Goal: Information Seeking & Learning: Learn about a topic

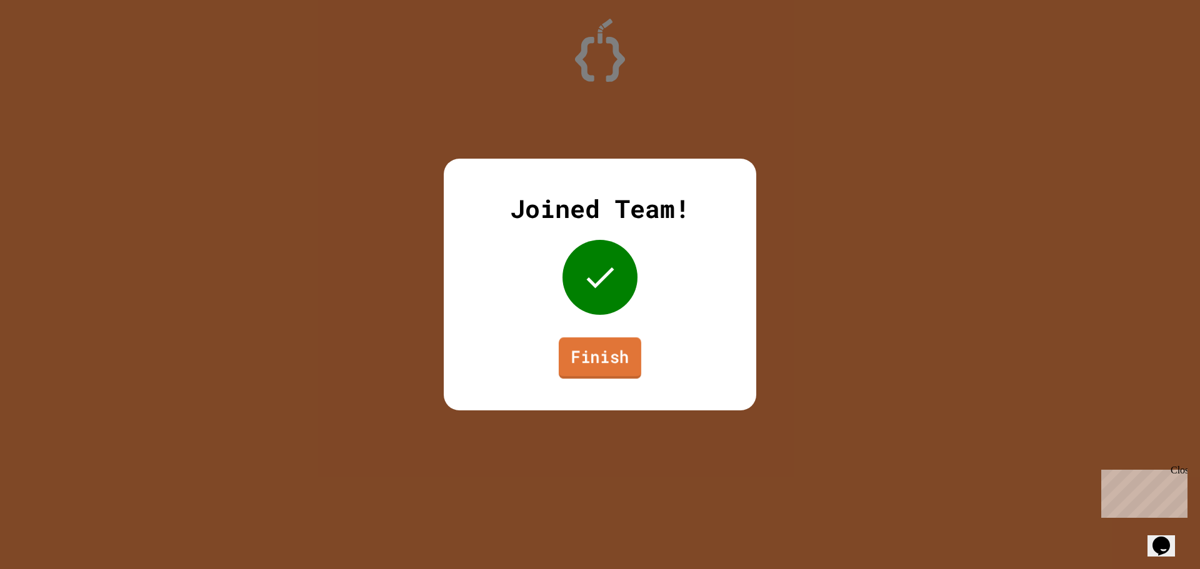
click at [611, 358] on link "Finish" at bounding box center [600, 358] width 83 height 41
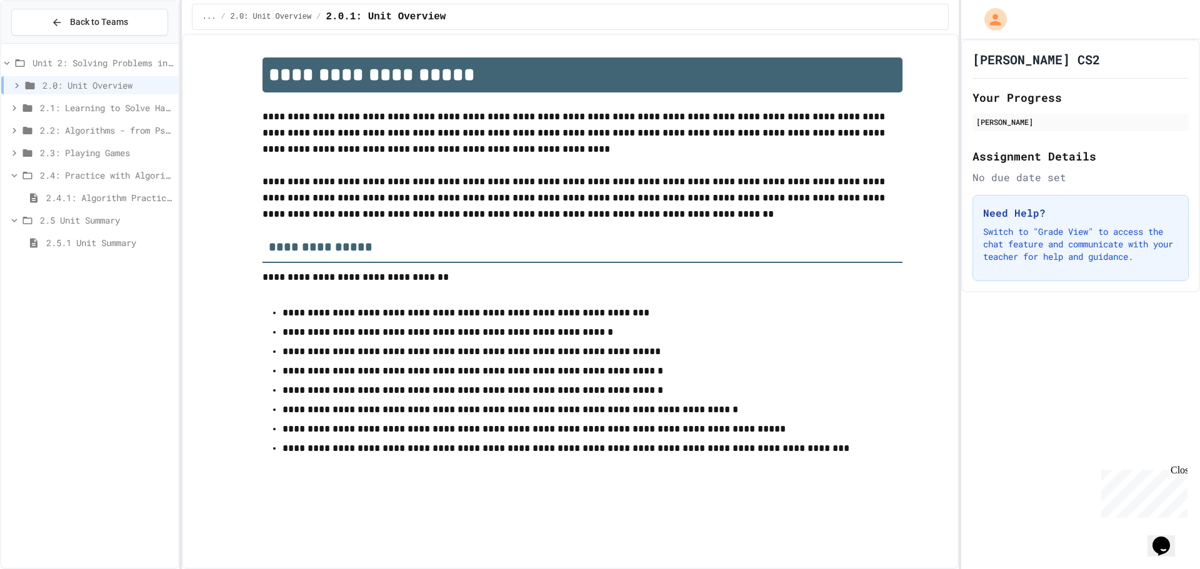
click at [93, 168] on div "2.4: Practice with Algorithms" at bounding box center [89, 175] width 177 height 18
click at [68, 203] on span "2.5 Unit Summary" at bounding box center [106, 197] width 133 height 13
click at [62, 173] on span "2.4: Practice with Algorithms" at bounding box center [106, 175] width 133 height 13
click at [69, 191] on span "2.4.1: Algorithm Practice Exercises" at bounding box center [109, 197] width 127 height 13
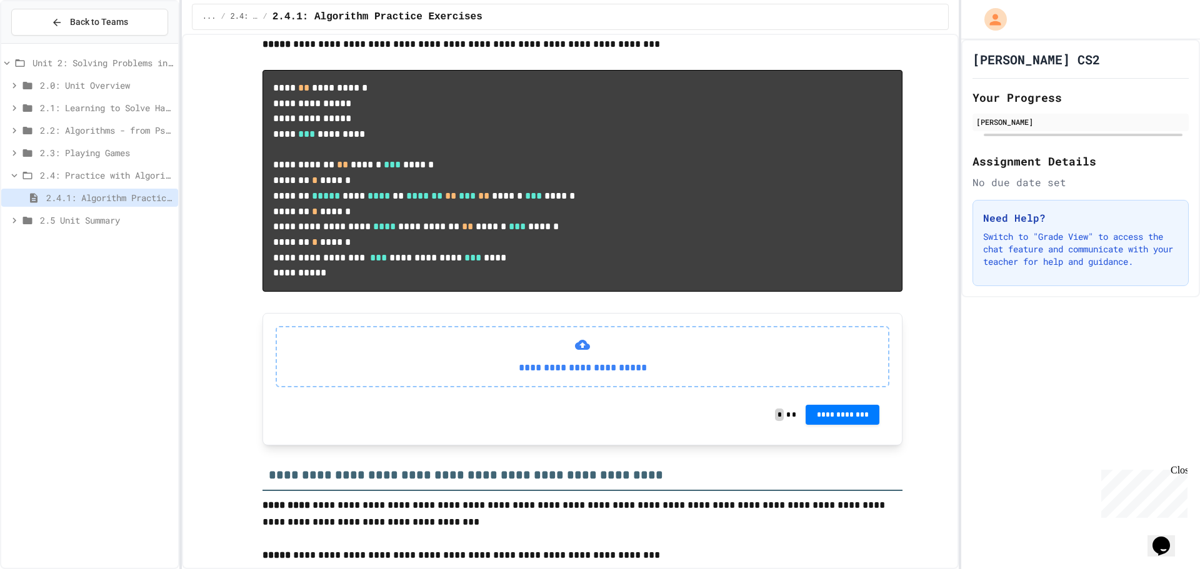
scroll to position [625, 0]
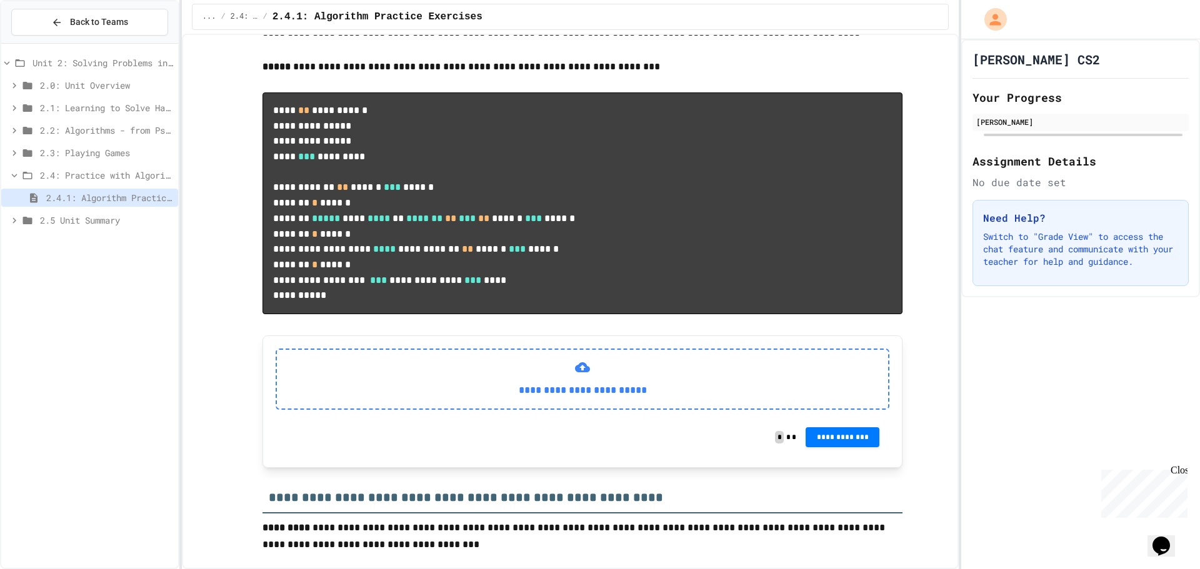
click at [506, 399] on p "**********" at bounding box center [582, 391] width 591 height 16
click at [323, 410] on div "**********" at bounding box center [583, 379] width 614 height 61
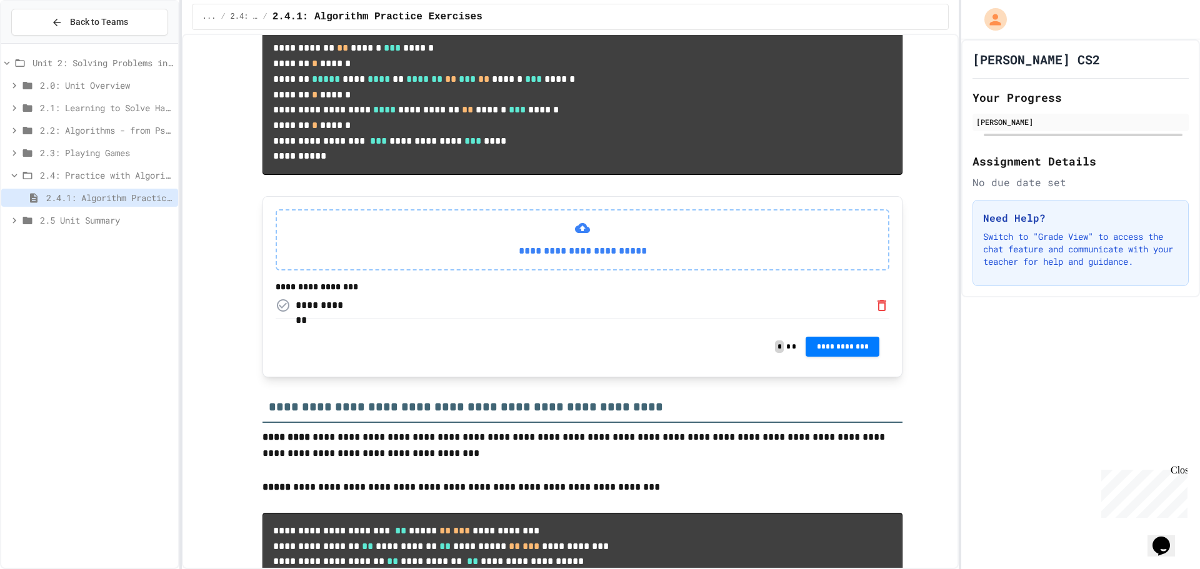
scroll to position [813, 0]
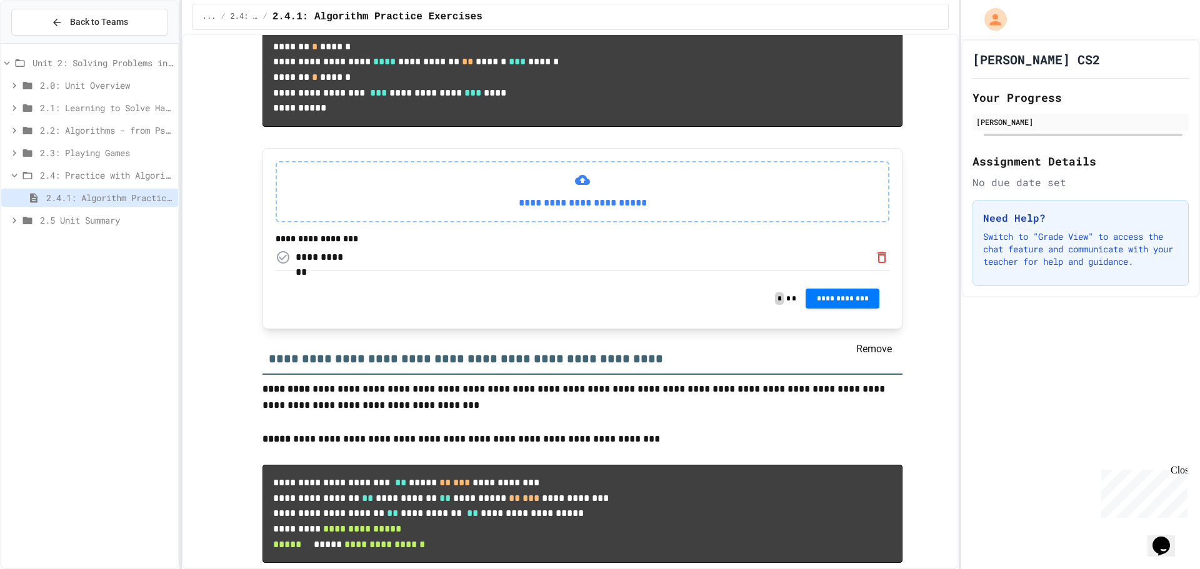
click at [875, 265] on icon "Remove" at bounding box center [881, 257] width 15 height 15
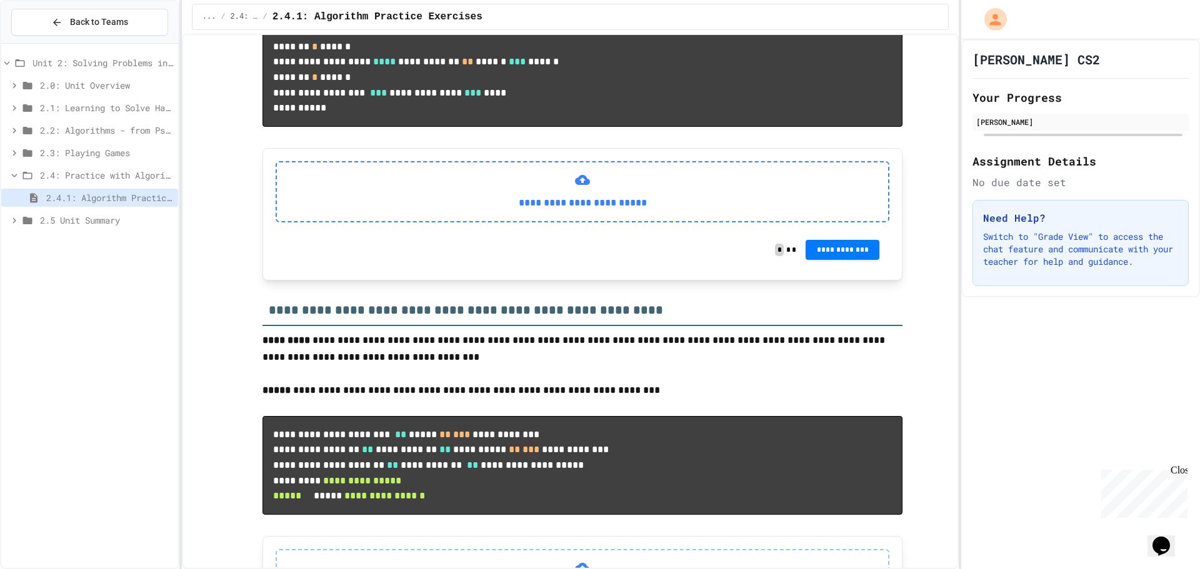
click at [591, 211] on p "**********" at bounding box center [582, 203] width 591 height 16
click at [448, 211] on p "**********" at bounding box center [582, 203] width 591 height 16
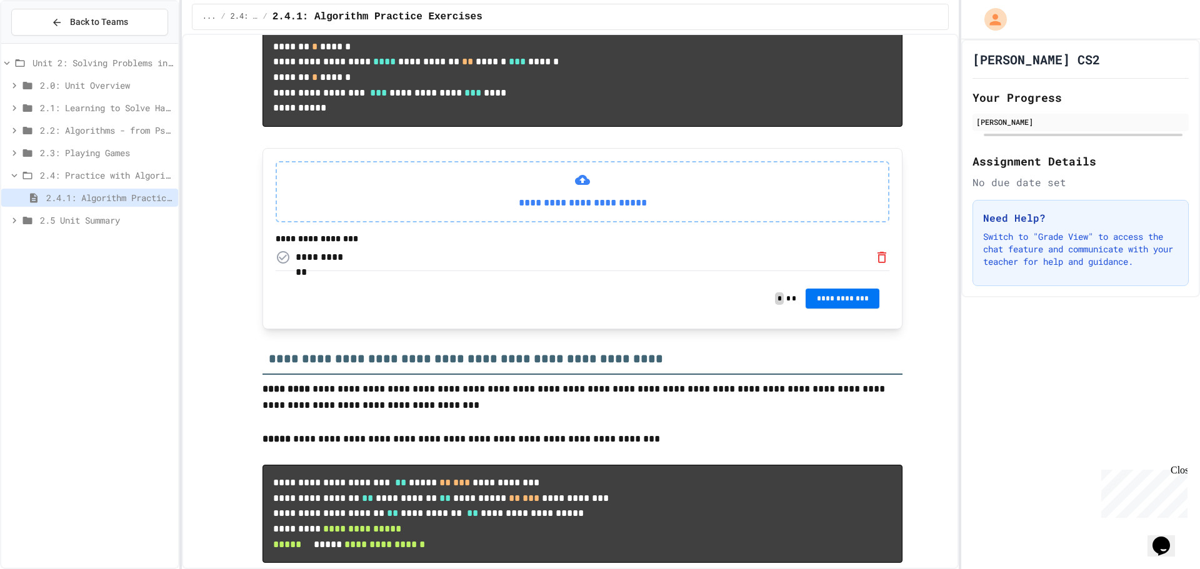
click at [838, 304] on span "**********" at bounding box center [843, 299] width 54 height 10
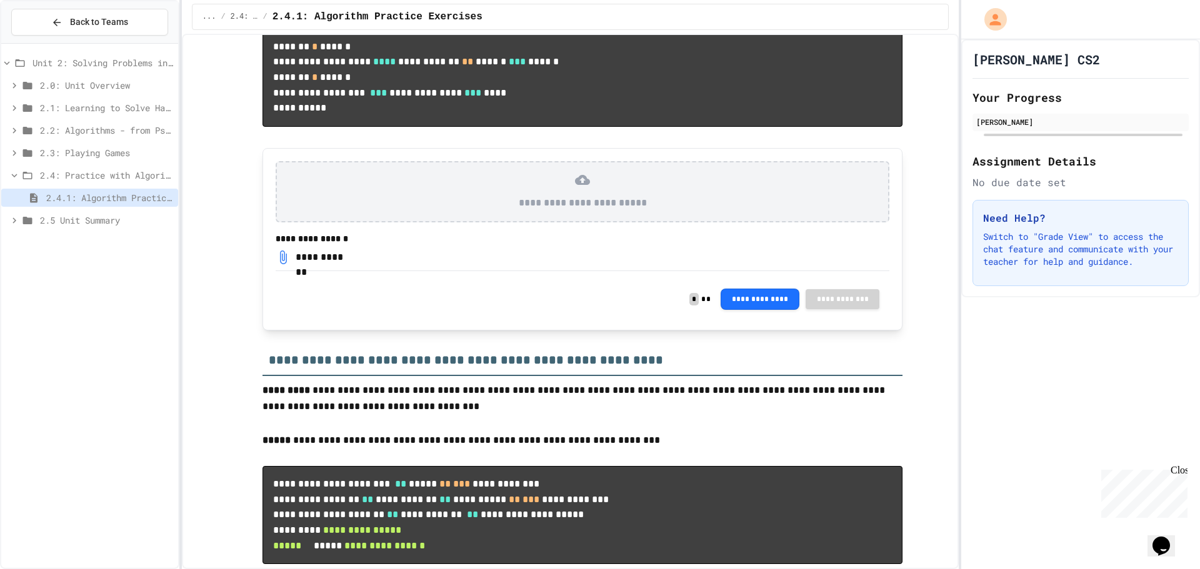
drag, startPoint x: 1098, startPoint y: 244, endPoint x: 1066, endPoint y: 244, distance: 31.9
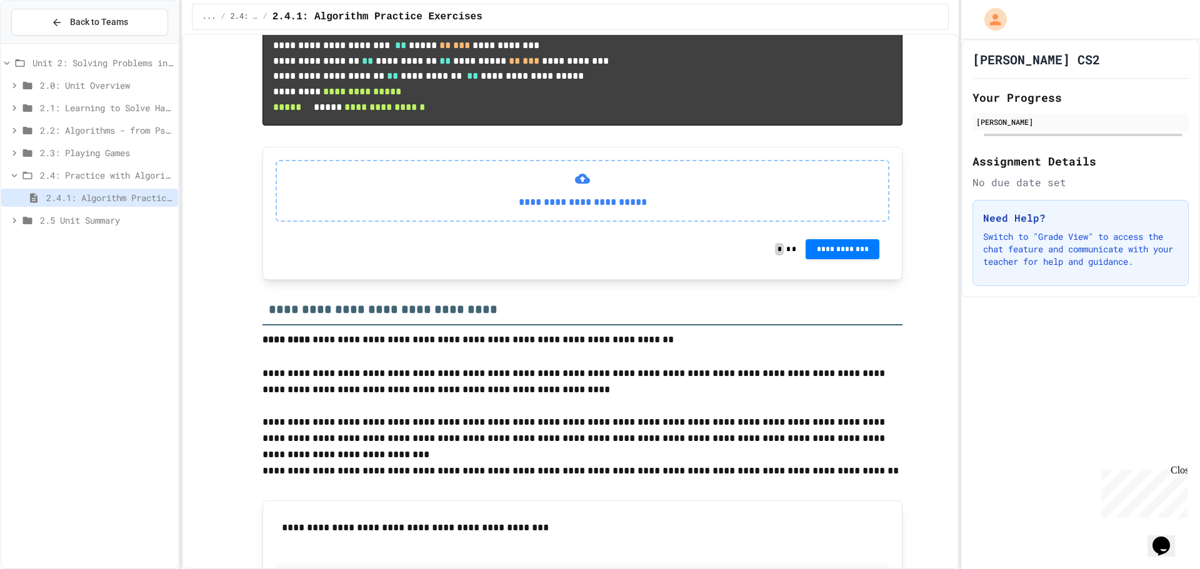
scroll to position [1250, 0]
click at [471, 212] on p "**********" at bounding box center [582, 204] width 591 height 16
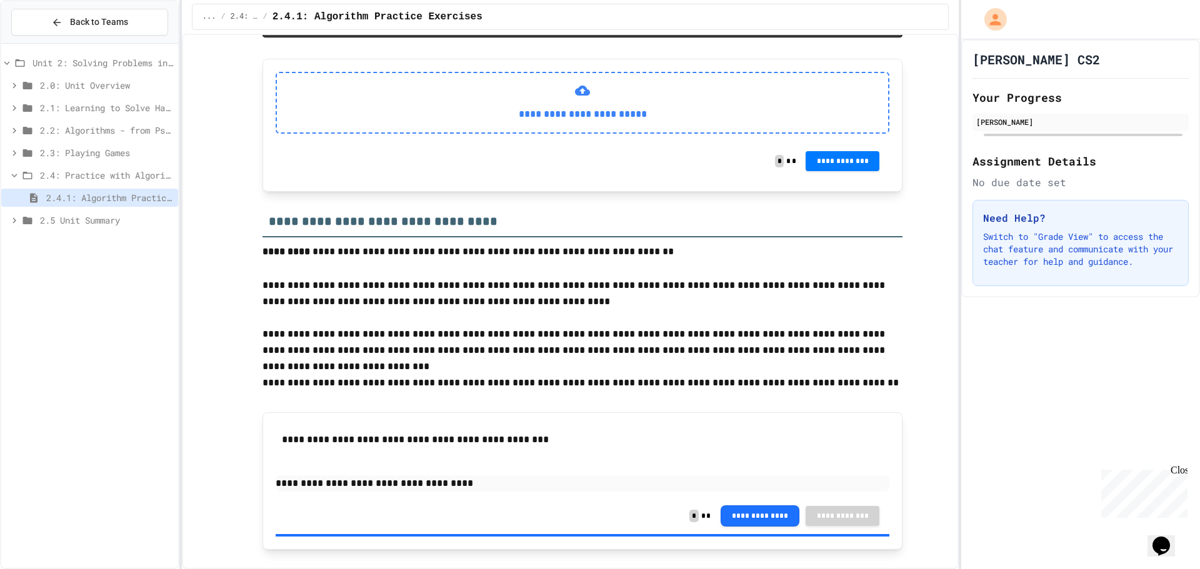
scroll to position [1309, 0]
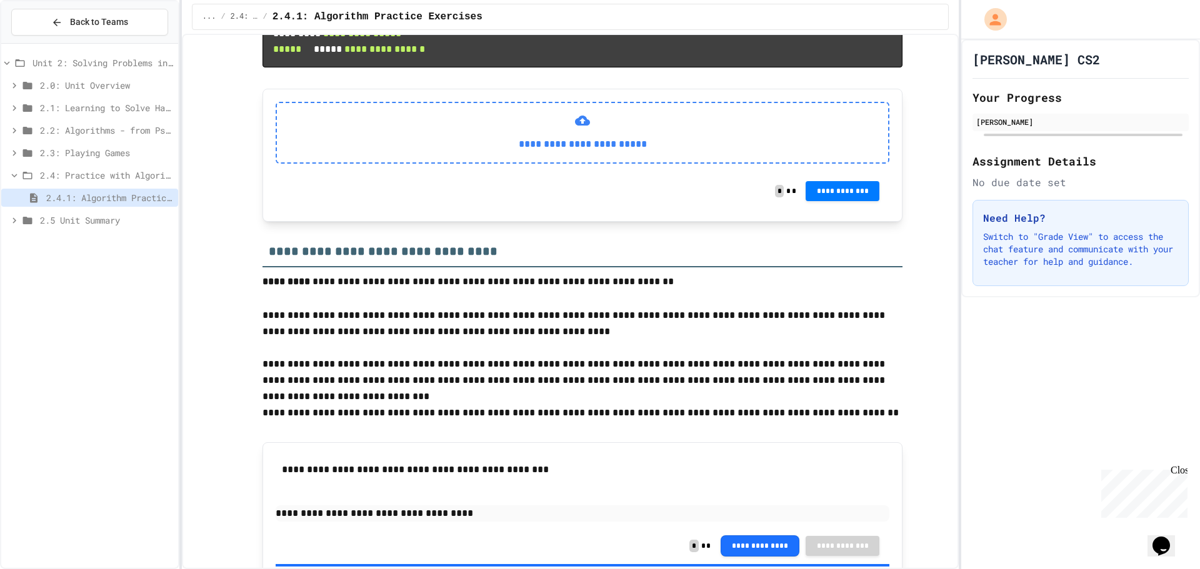
click at [501, 163] on div "**********" at bounding box center [583, 132] width 614 height 61
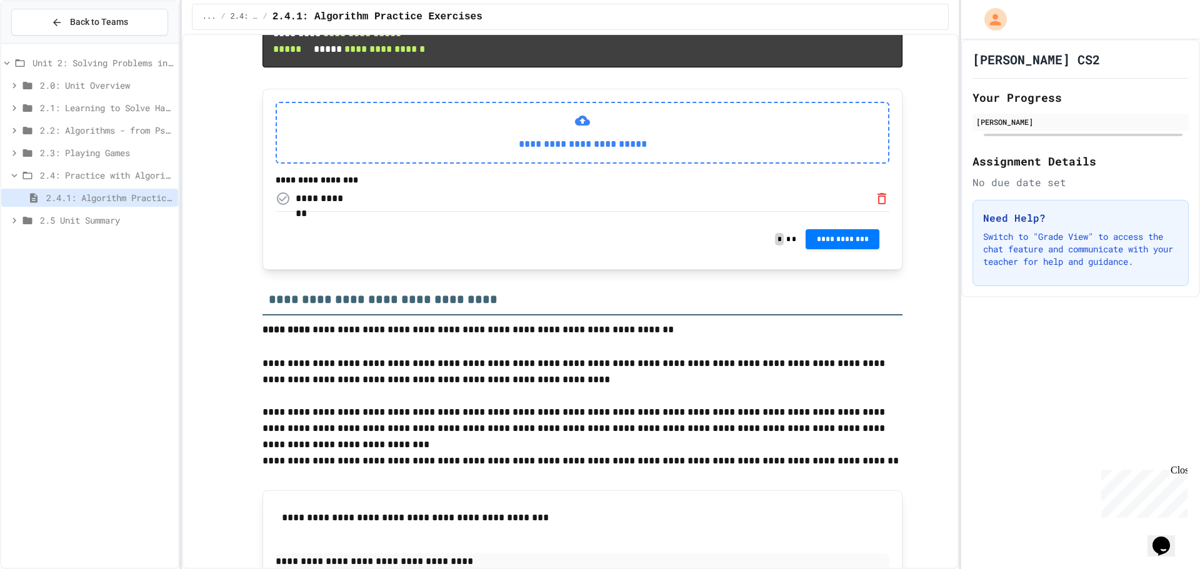
scroll to position [0, 0]
click at [823, 243] on span "**********" at bounding box center [843, 238] width 54 height 10
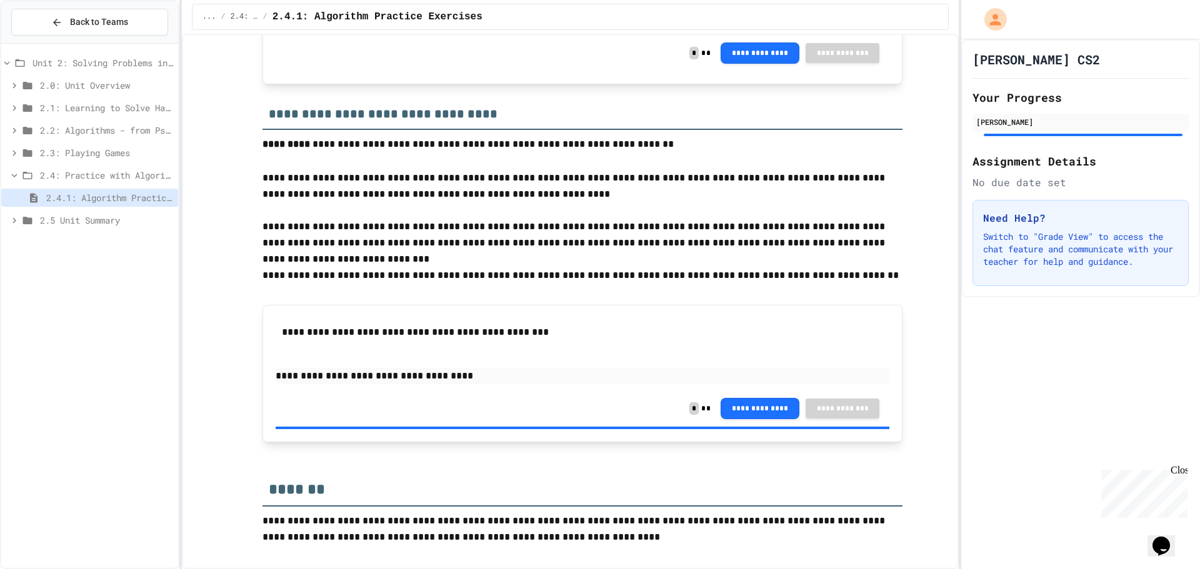
scroll to position [1678, 0]
click at [40, 178] on span "2.4: Practice with Algorithms" at bounding box center [106, 175] width 133 height 13
click at [68, 147] on span "2.3: Playing Games" at bounding box center [106, 152] width 133 height 13
click at [108, 176] on span "2.3.1: Understanding Games with Flowcharts" at bounding box center [109, 175] width 127 height 13
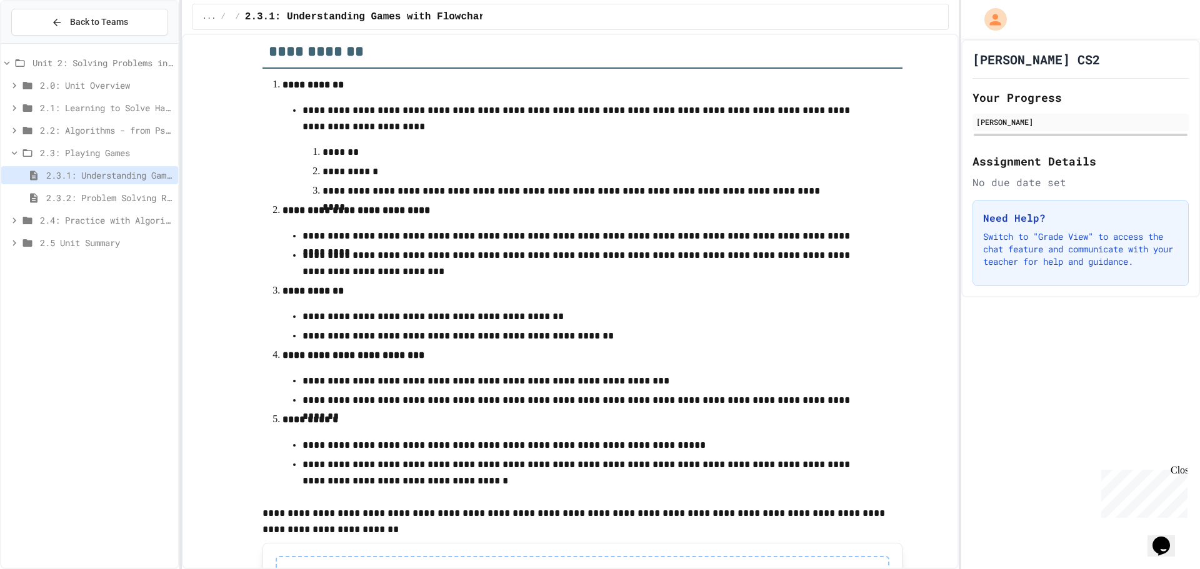
scroll to position [339, 0]
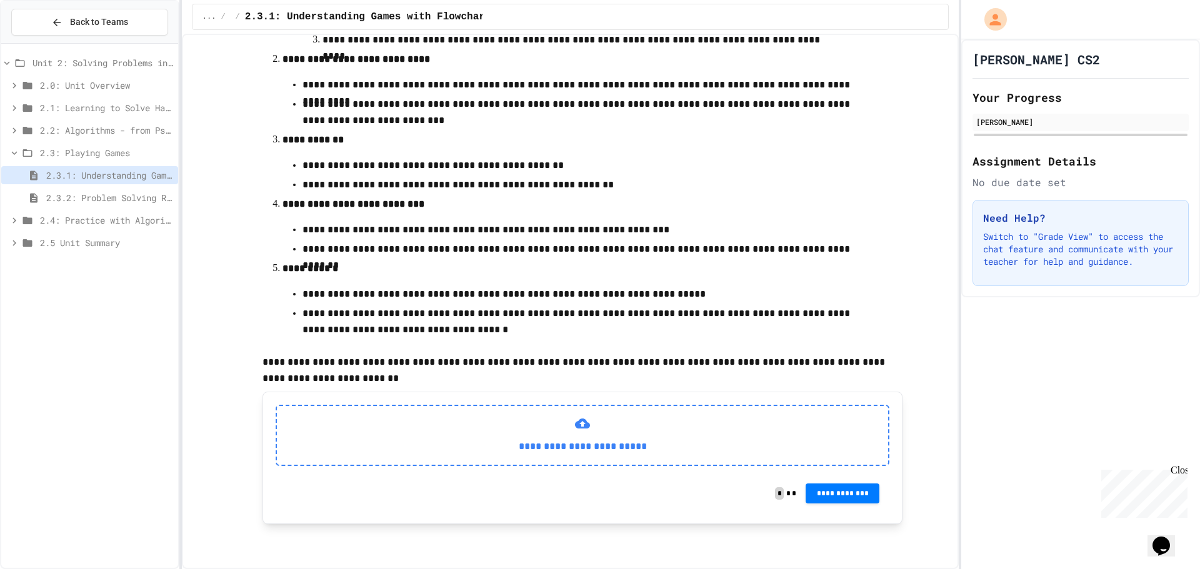
click at [453, 426] on div "**********" at bounding box center [583, 435] width 614 height 61
drag, startPoint x: 456, startPoint y: 432, endPoint x: 446, endPoint y: 439, distance: 12.5
click at [446, 439] on div "**********" at bounding box center [583, 435] width 614 height 61
click at [114, 199] on span "2.3.2: Problem Solving Reflection" at bounding box center [109, 197] width 127 height 13
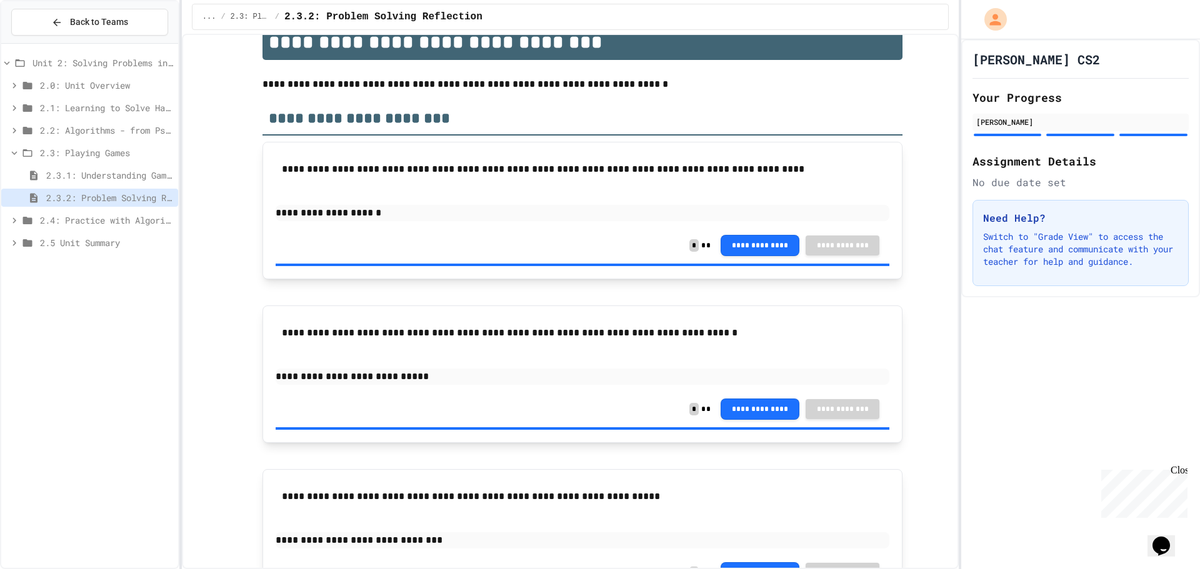
scroll to position [115, 0]
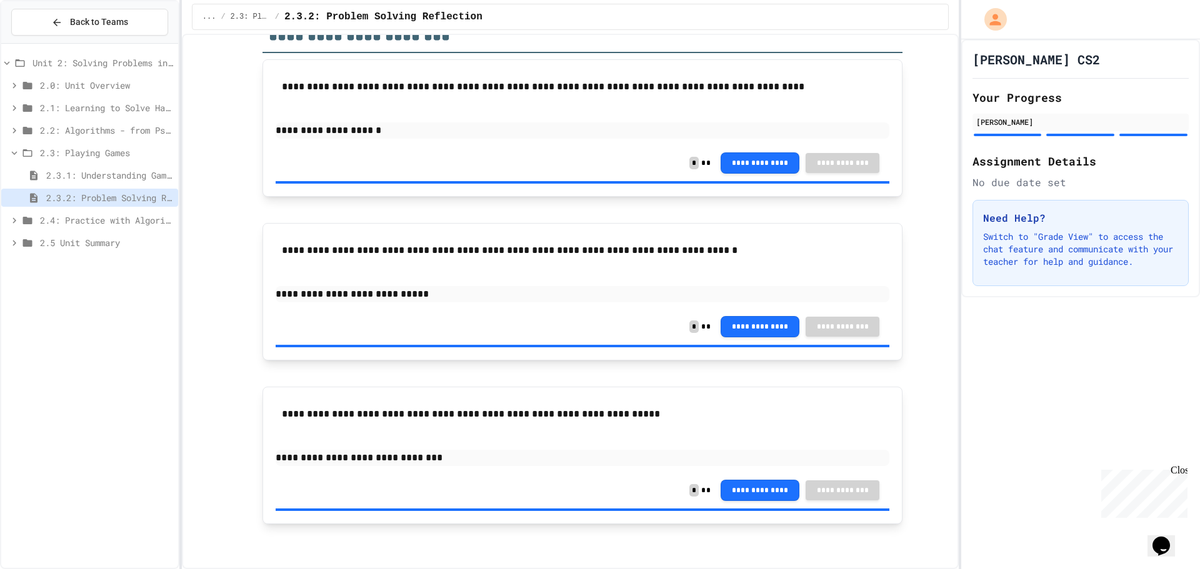
click at [52, 145] on div "2.3: Playing Games" at bounding box center [89, 153] width 177 height 18
click at [63, 172] on span "2.4: Practice with Algorithms" at bounding box center [106, 175] width 133 height 13
click at [109, 196] on span "2.4.1: Algorithm Practice Exercises" at bounding box center [109, 197] width 127 height 13
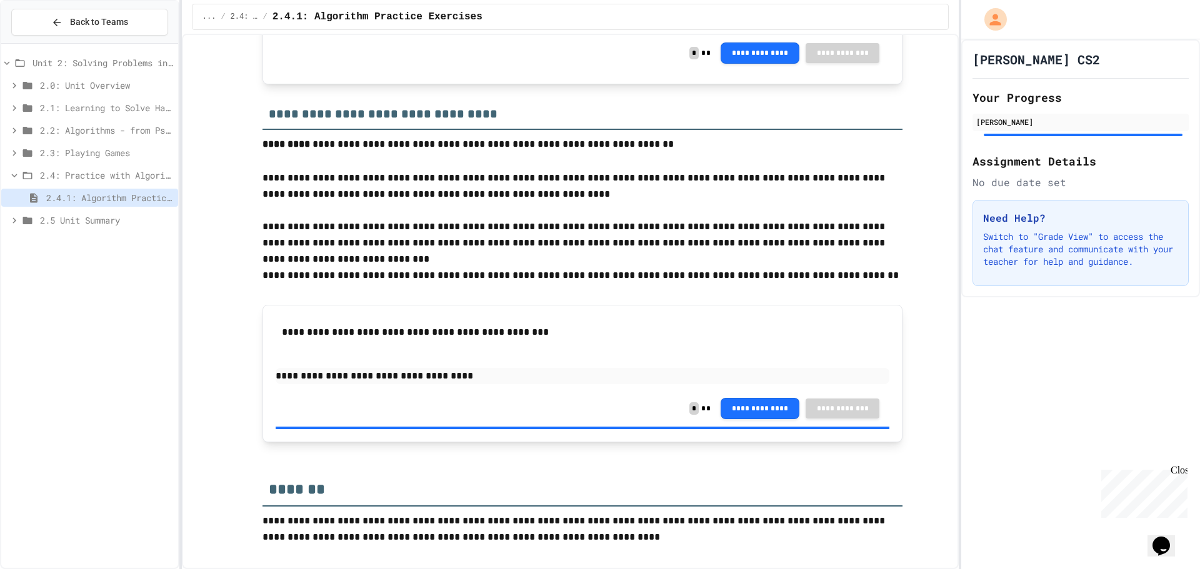
scroll to position [1678, 0]
click at [46, 219] on span "2.5 Unit Summary" at bounding box center [106, 220] width 133 height 13
click at [54, 178] on span "2.4: Practice with Algorithms" at bounding box center [106, 175] width 133 height 13
click at [54, 198] on span "2.5 Unit Summary" at bounding box center [106, 197] width 133 height 13
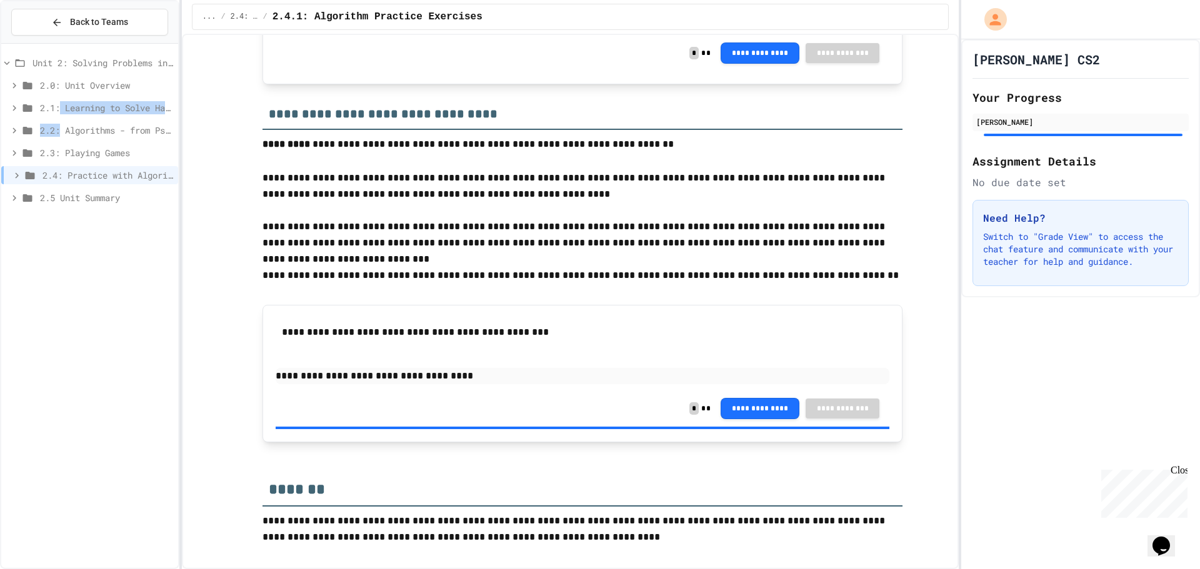
click at [63, 123] on div "Unit 2: Solving Problems in Computer Science 2.0: Unit Overview 2.1: Learning t…" at bounding box center [89, 133] width 177 height 168
click at [63, 132] on span "2.2: Algorithms - from Pseudocode to Flowcharts" at bounding box center [106, 130] width 133 height 13
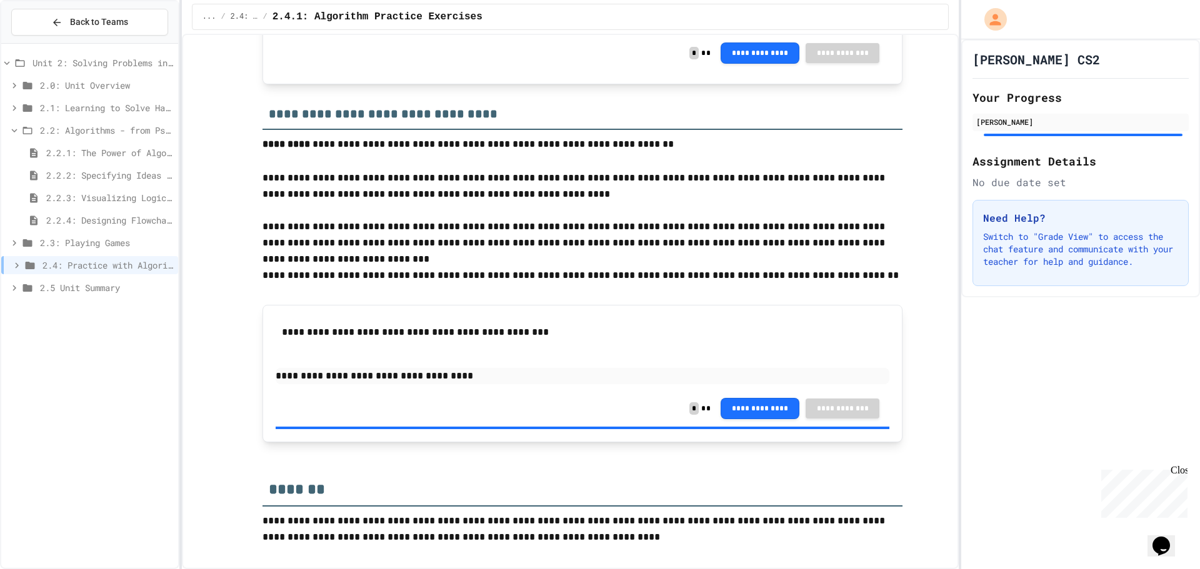
click at [76, 148] on span "2.2.1: The Power of Algorithms" at bounding box center [109, 152] width 127 height 13
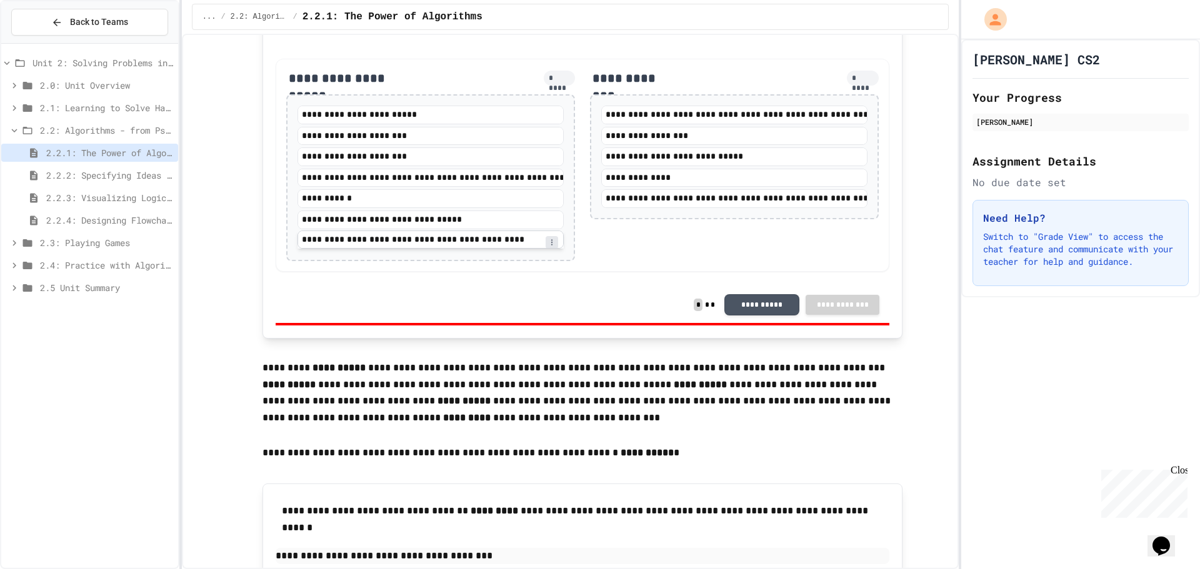
scroll to position [2378, 0]
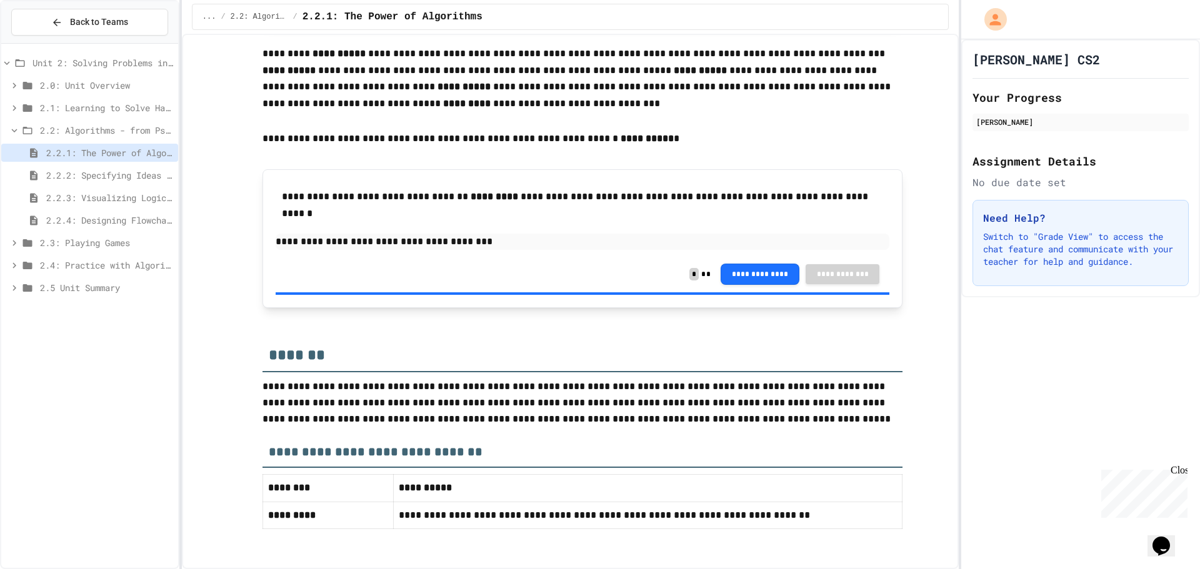
click at [134, 181] on span "2.2.2: Specifying Ideas with Pseudocode" at bounding box center [109, 175] width 127 height 13
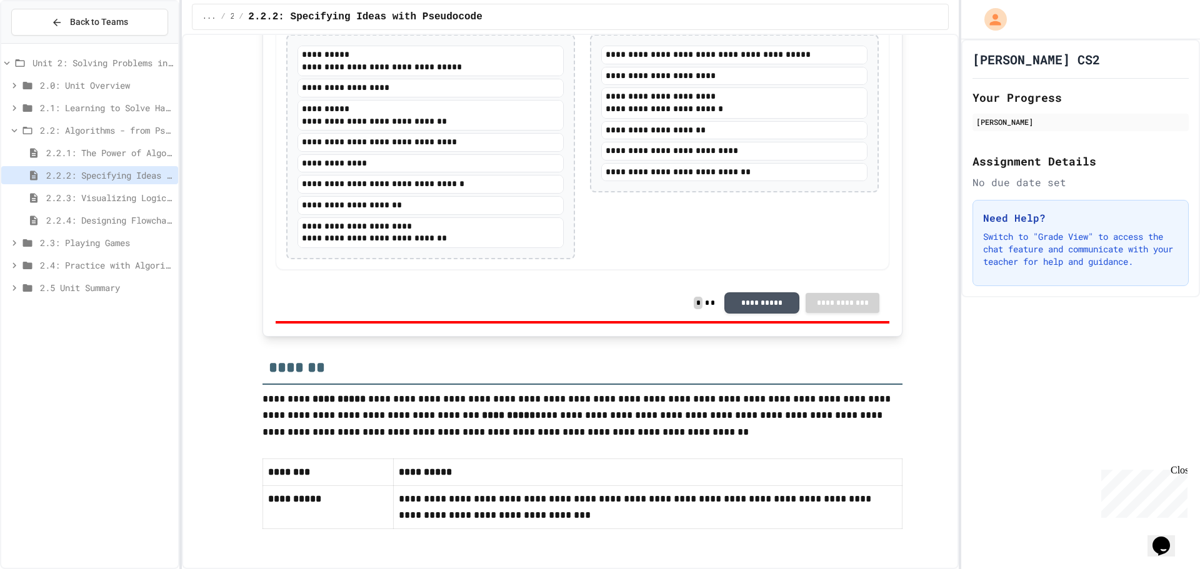
scroll to position [2481, 0]
click at [114, 193] on span "2.2.3: Visualizing Logic with Flowcharts" at bounding box center [109, 197] width 127 height 13
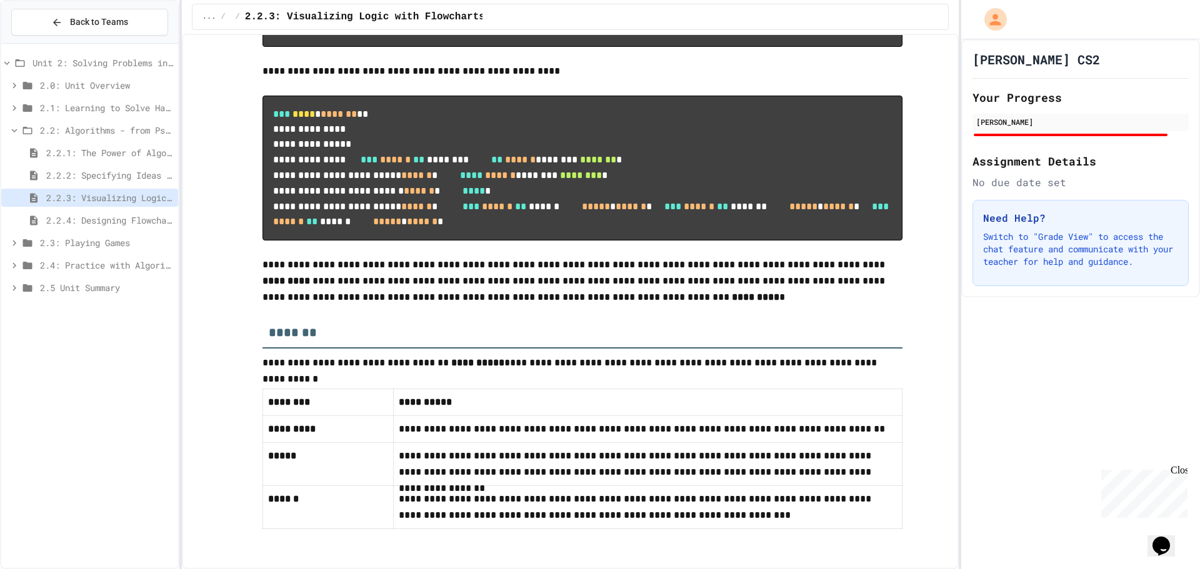
scroll to position [5765, 0]
click at [141, 213] on div "2.2.4: Designing Flowcharts" at bounding box center [89, 220] width 177 height 18
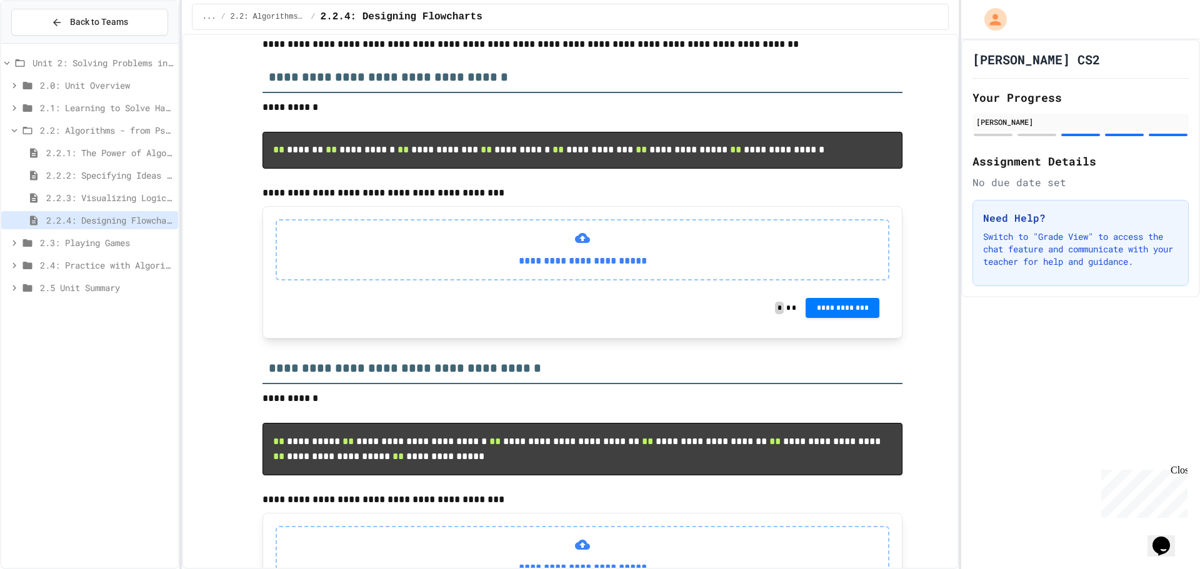
scroll to position [250, 0]
click at [486, 281] on div "**********" at bounding box center [583, 250] width 614 height 61
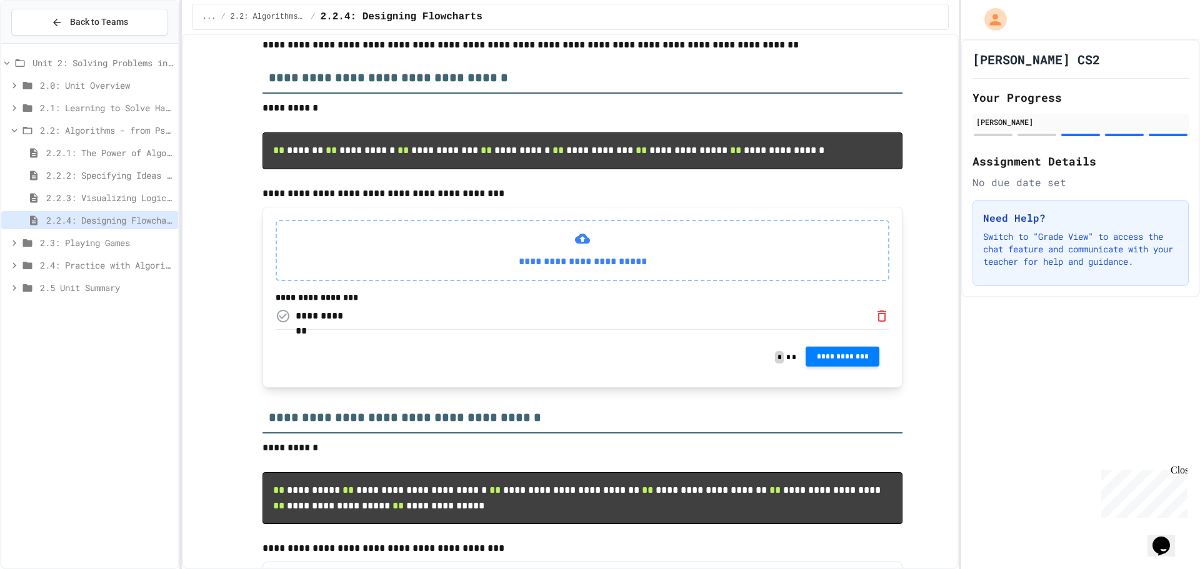
click at [844, 361] on span "**********" at bounding box center [843, 356] width 54 height 10
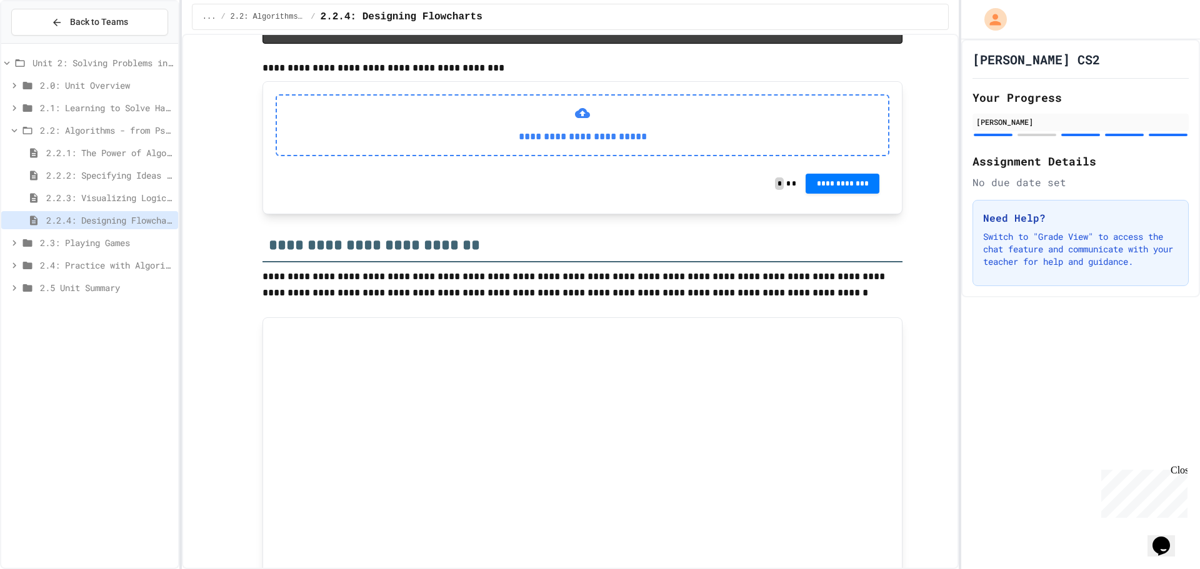
scroll to position [750, 0]
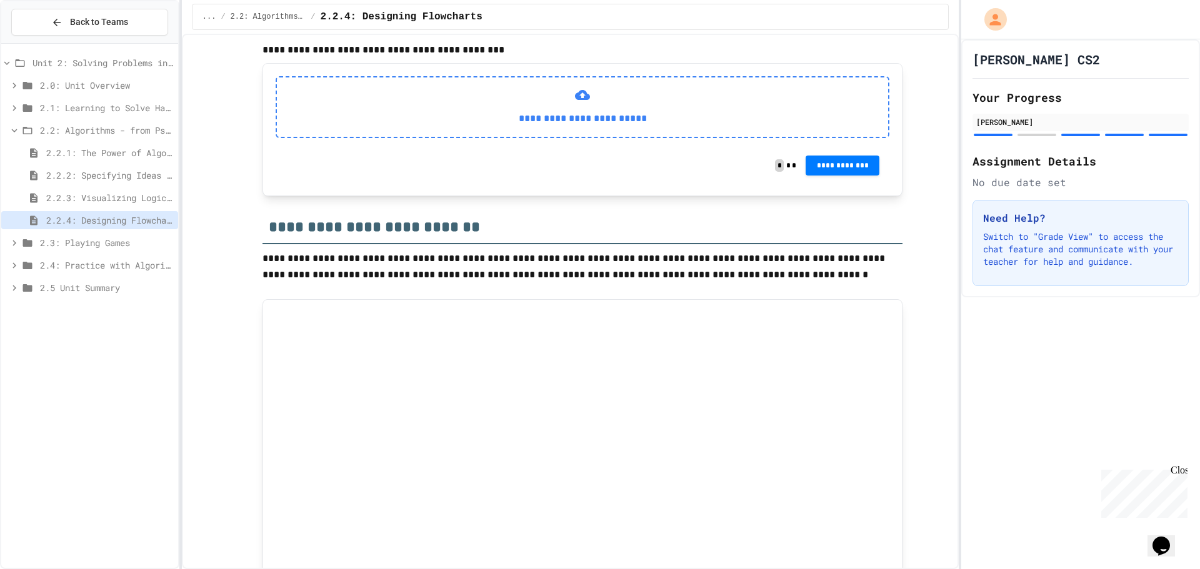
click at [527, 127] on p "**********" at bounding box center [582, 119] width 591 height 16
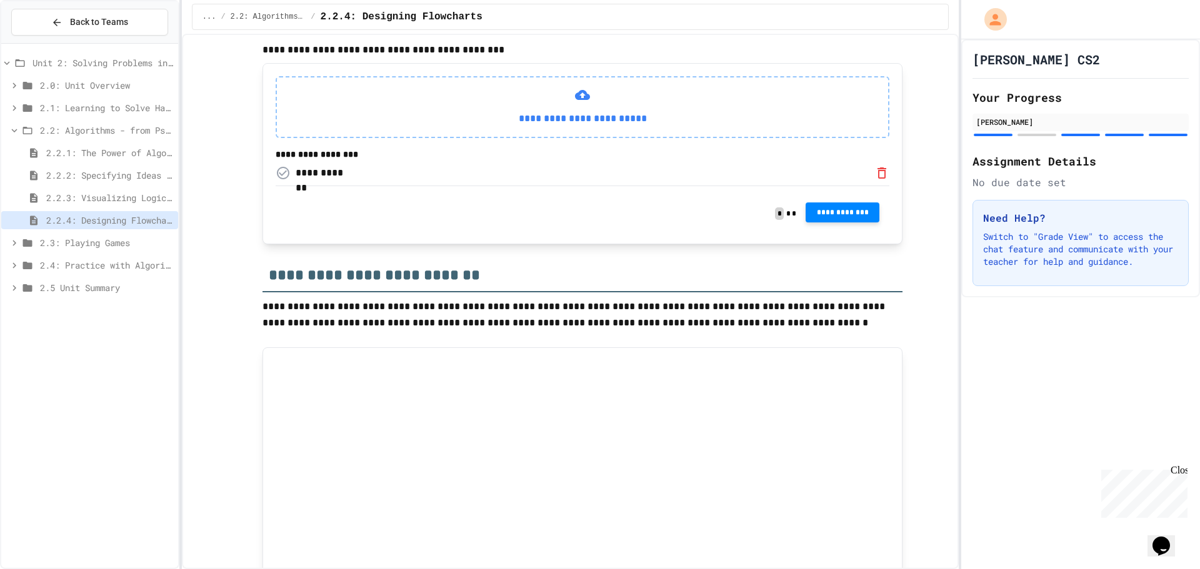
click at [816, 218] on span "**********" at bounding box center [843, 213] width 54 height 10
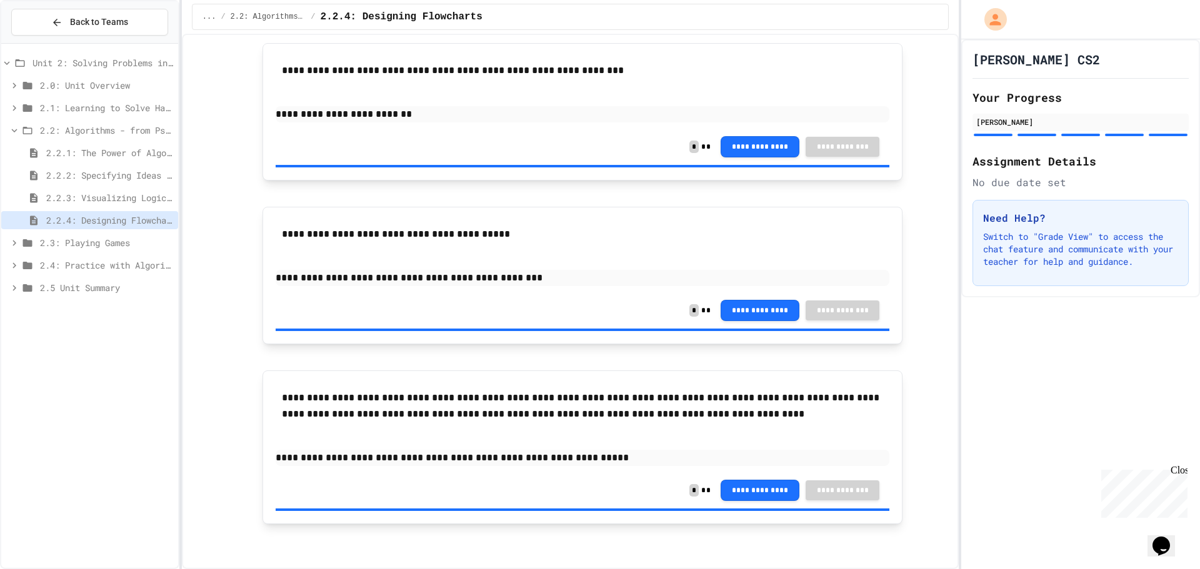
scroll to position [1661, 0]
click at [68, 129] on span "2.2: Algorithms - from Pseudocode to Flowcharts" at bounding box center [106, 130] width 133 height 13
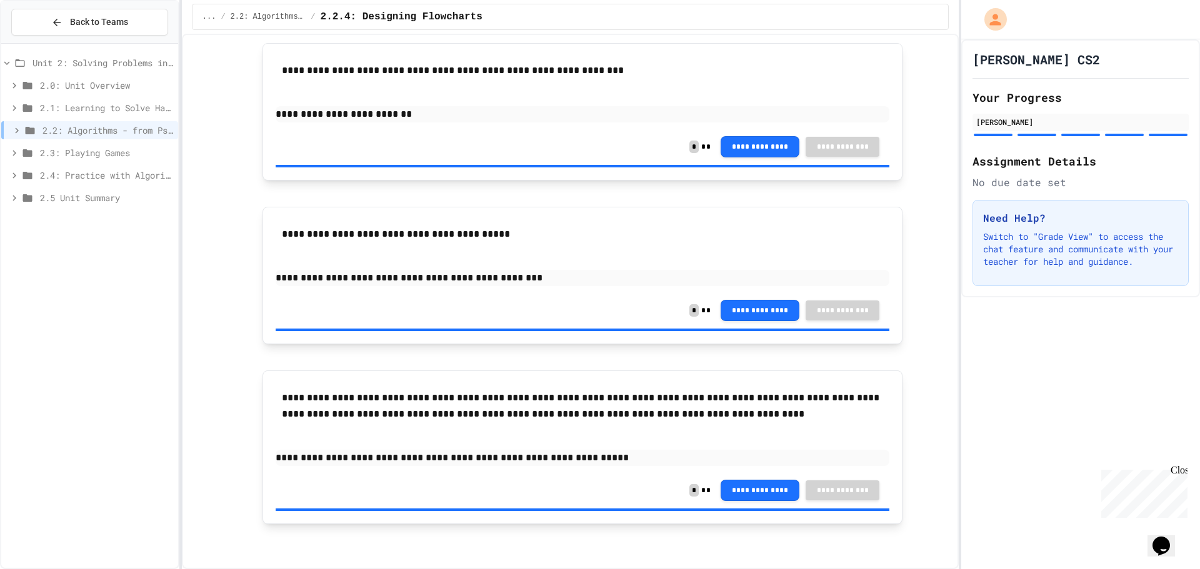
click at [67, 159] on div "2.3: Playing Games" at bounding box center [89, 153] width 177 height 18
click at [68, 174] on span "2.3.1: Understanding Games with Flowcharts" at bounding box center [109, 175] width 127 height 13
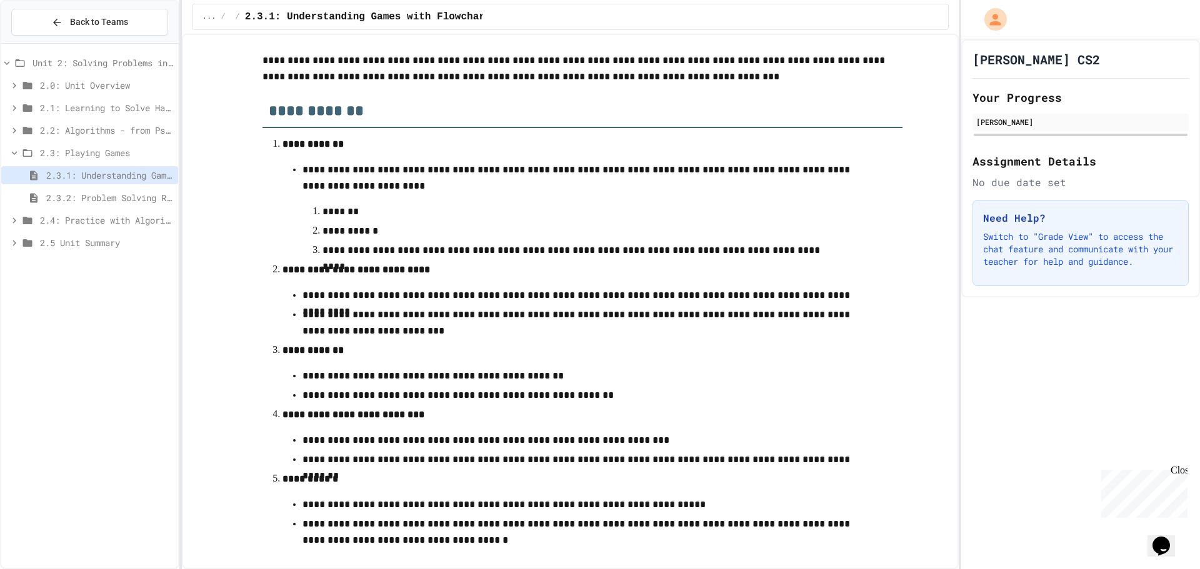
scroll to position [152, 0]
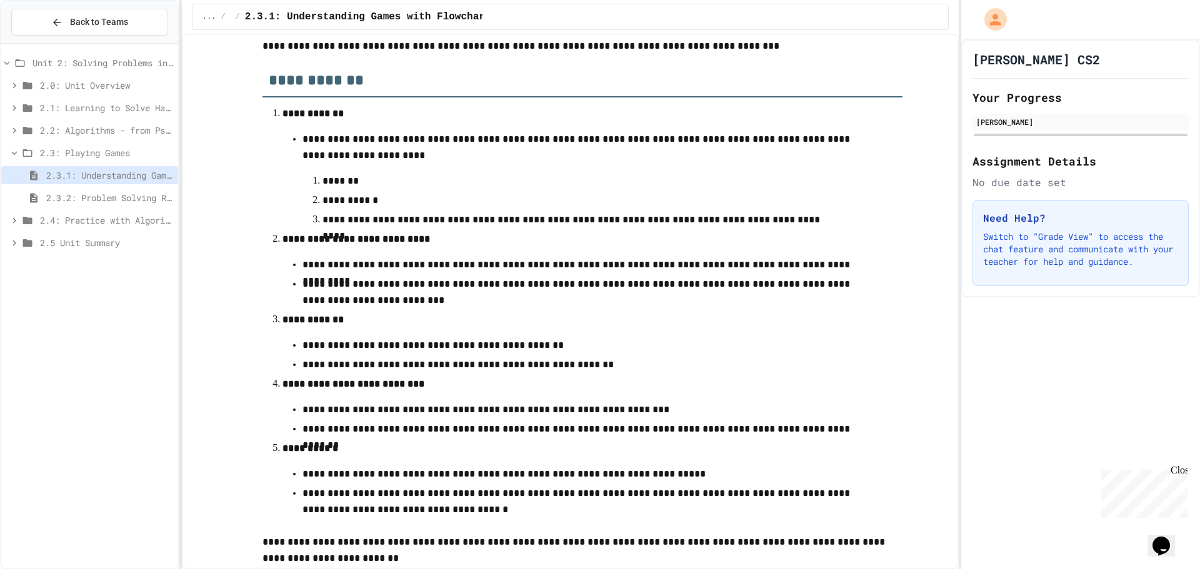
click at [116, 194] on span "2.3.2: Problem Solving Reflection" at bounding box center [109, 197] width 127 height 13
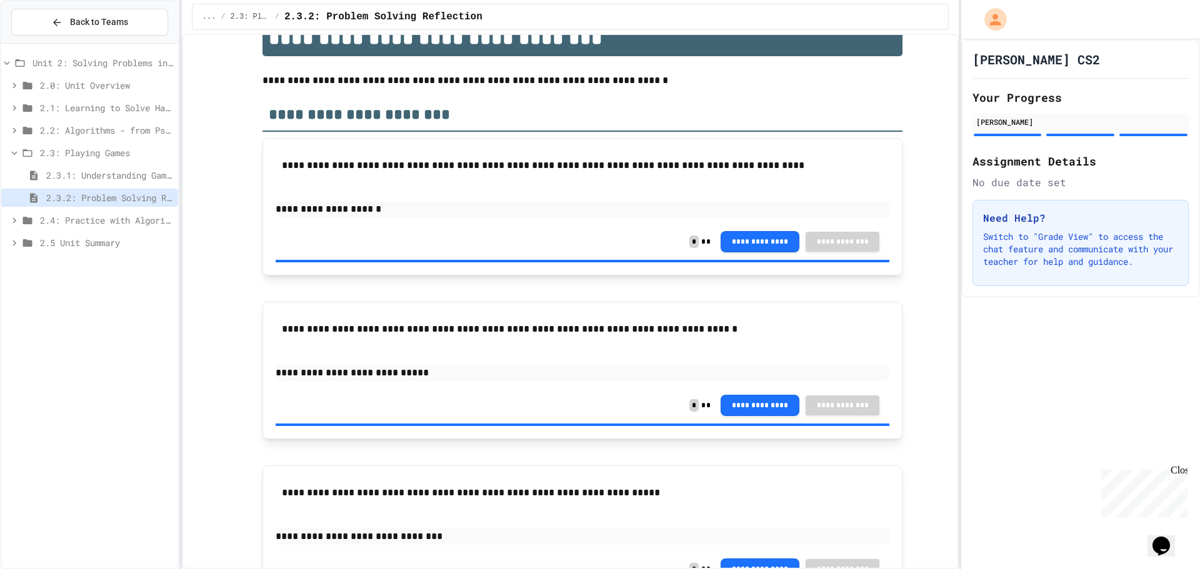
scroll to position [115, 0]
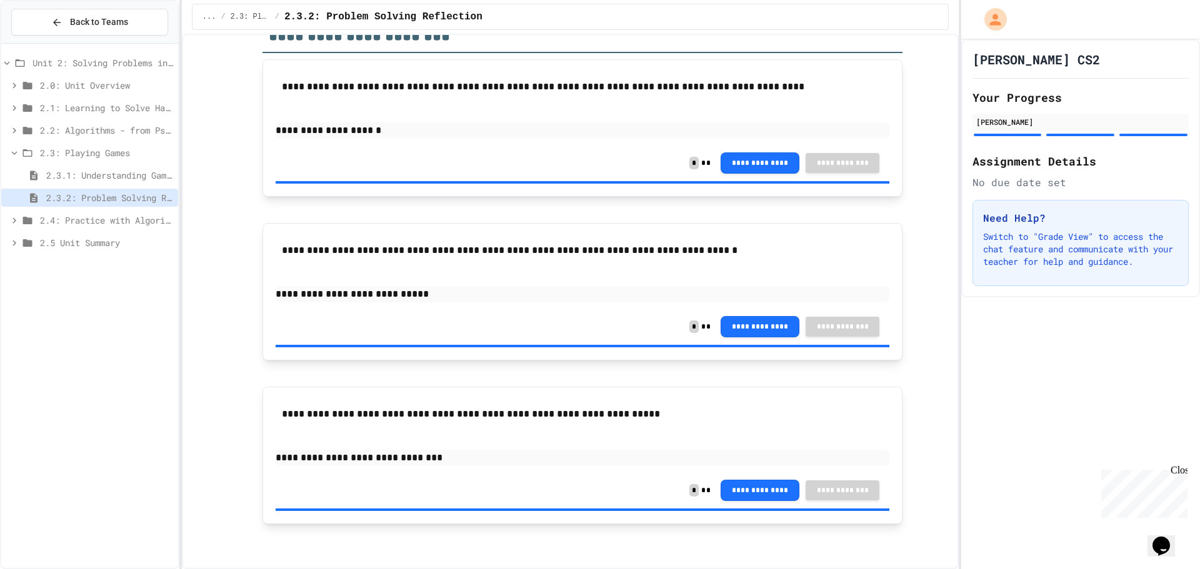
click at [37, 151] on div "2.3: Playing Games" at bounding box center [89, 153] width 177 height 18
click at [84, 166] on div "2.4: Practice with Algorithms" at bounding box center [89, 175] width 177 height 18
click at [135, 190] on div "2.4.1: Algorithm Practice Exercises" at bounding box center [89, 198] width 177 height 18
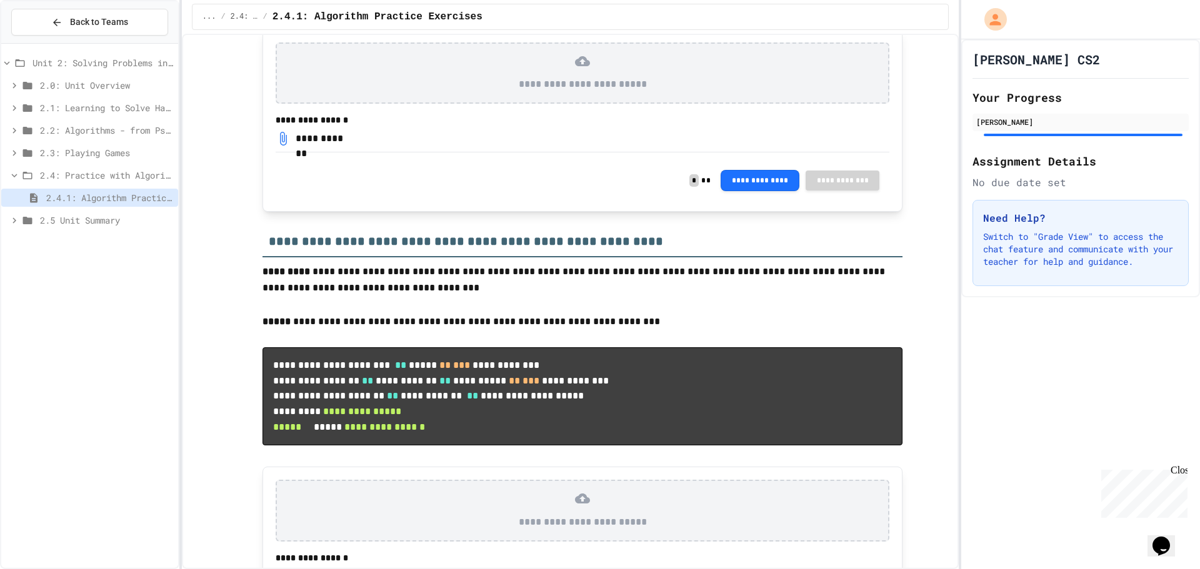
scroll to position [1125, 0]
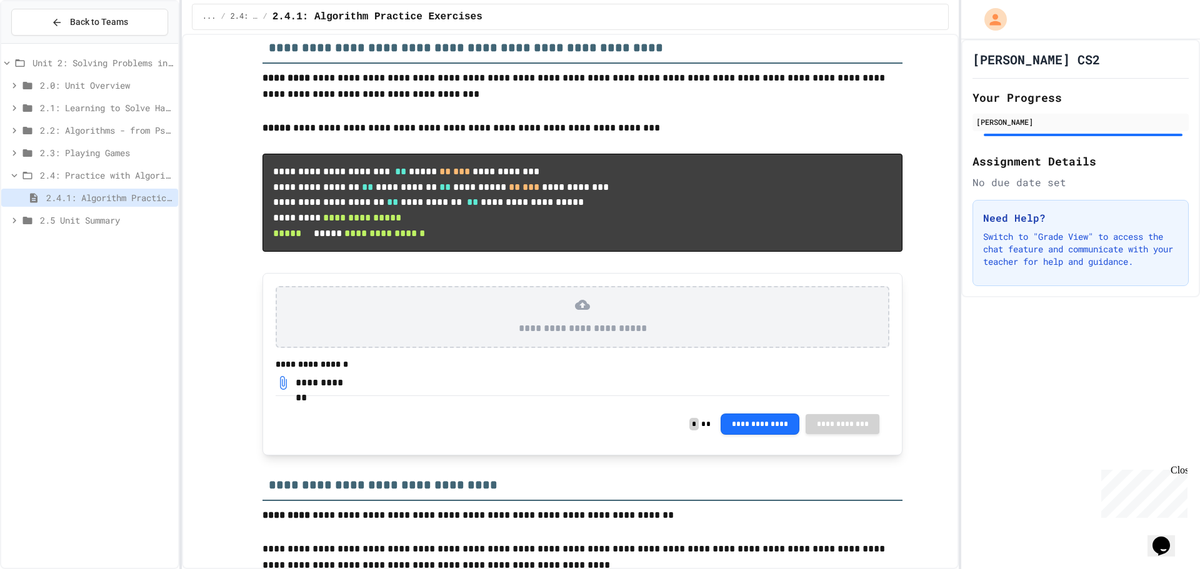
click at [66, 173] on span "2.4: Practice with Algorithms" at bounding box center [106, 175] width 133 height 13
click at [63, 170] on span "2.4: Practice with Algorithms" at bounding box center [108, 175] width 131 height 13
click at [63, 170] on span "2.4: Practice with Algorithms" at bounding box center [106, 175] width 133 height 13
click at [88, 129] on span "2.2: Algorithms - from Pseudocode to Flowcharts" at bounding box center [106, 130] width 133 height 13
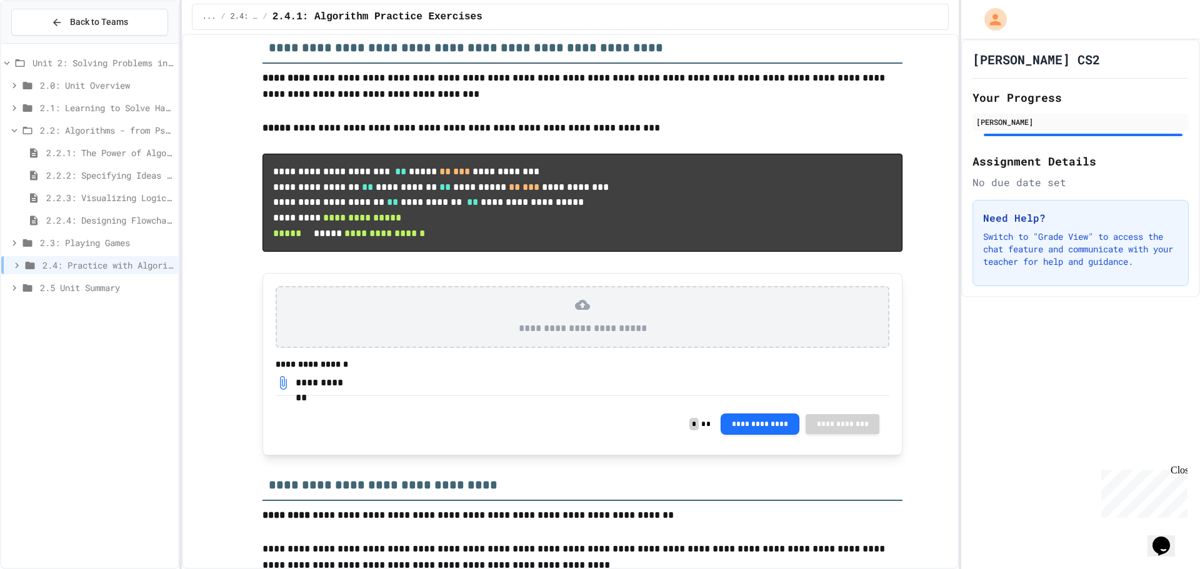
click at [99, 214] on span "2.2.4: Designing Flowcharts" at bounding box center [109, 220] width 127 height 13
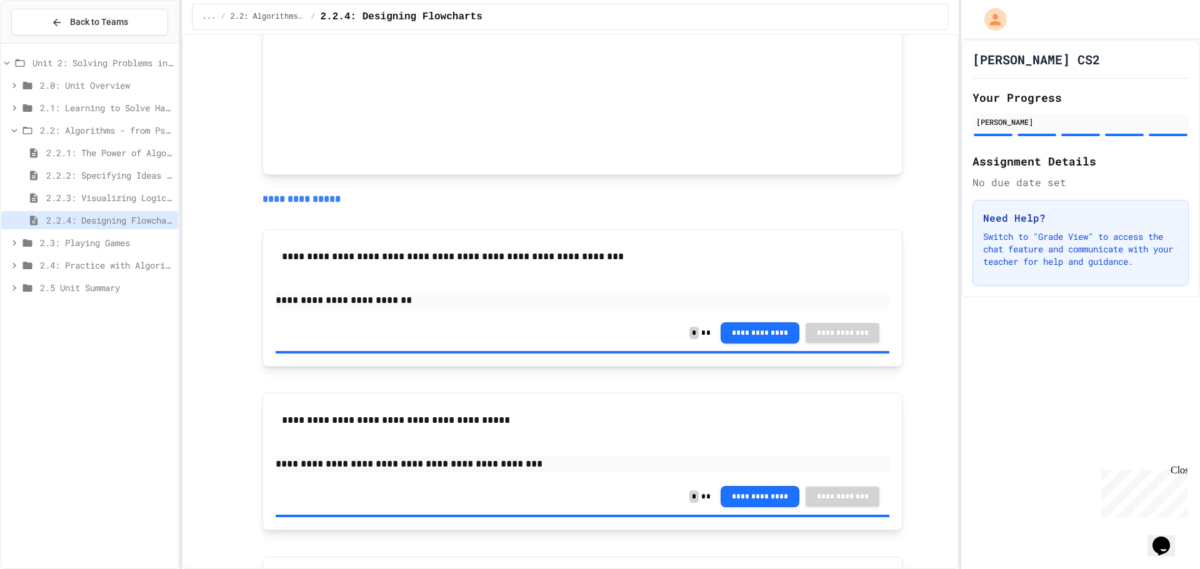
scroll to position [1313, 0]
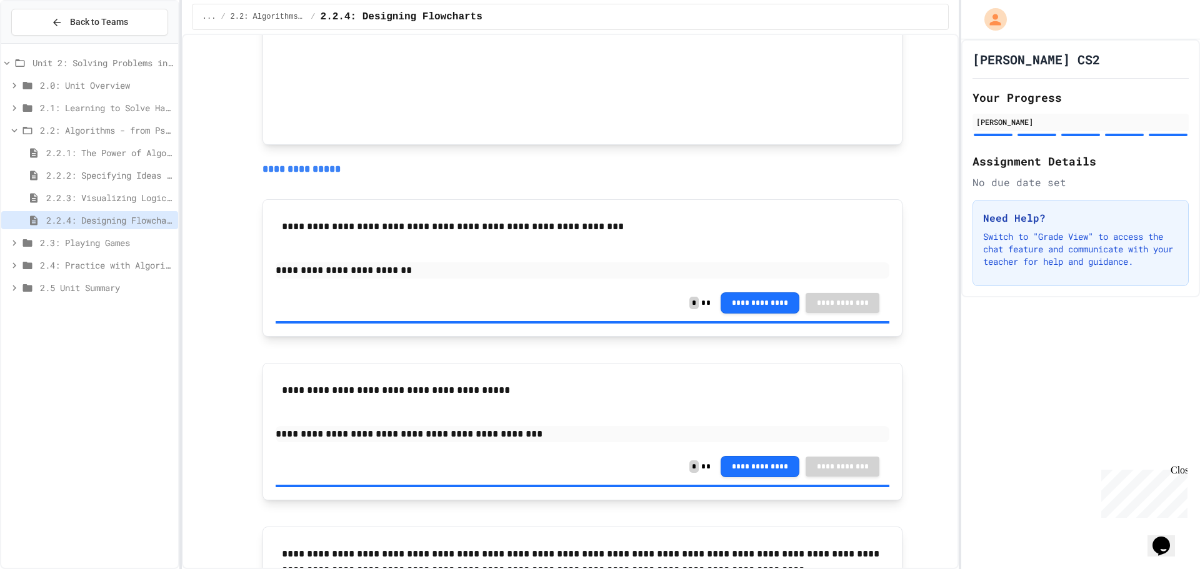
click at [141, 194] on span "2.2.3: Visualizing Logic with Flowcharts" at bounding box center [109, 197] width 127 height 13
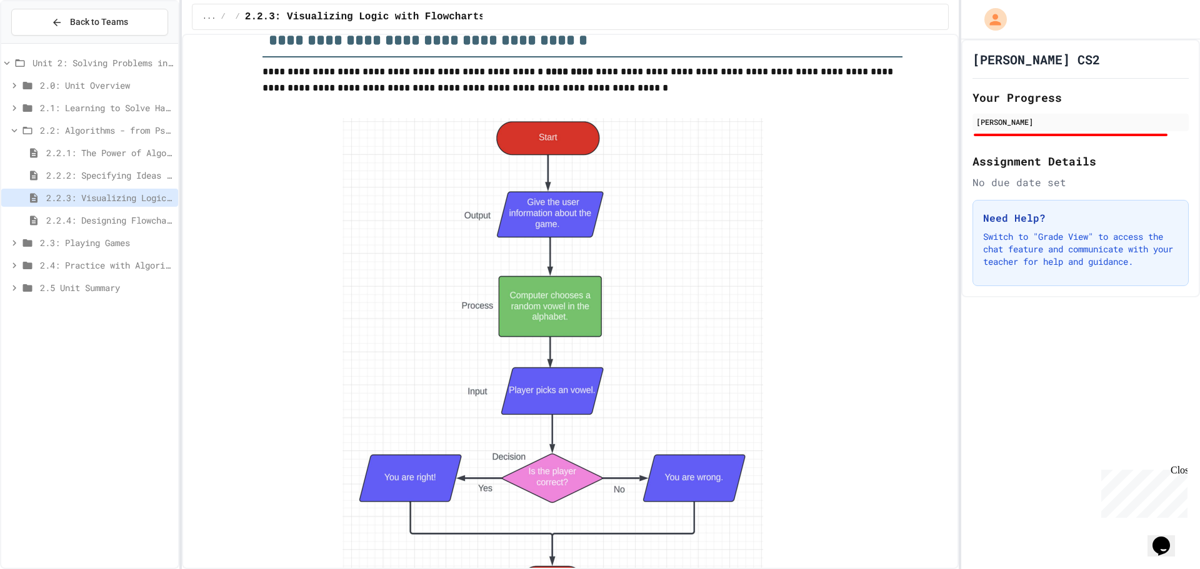
scroll to position [2125, 0]
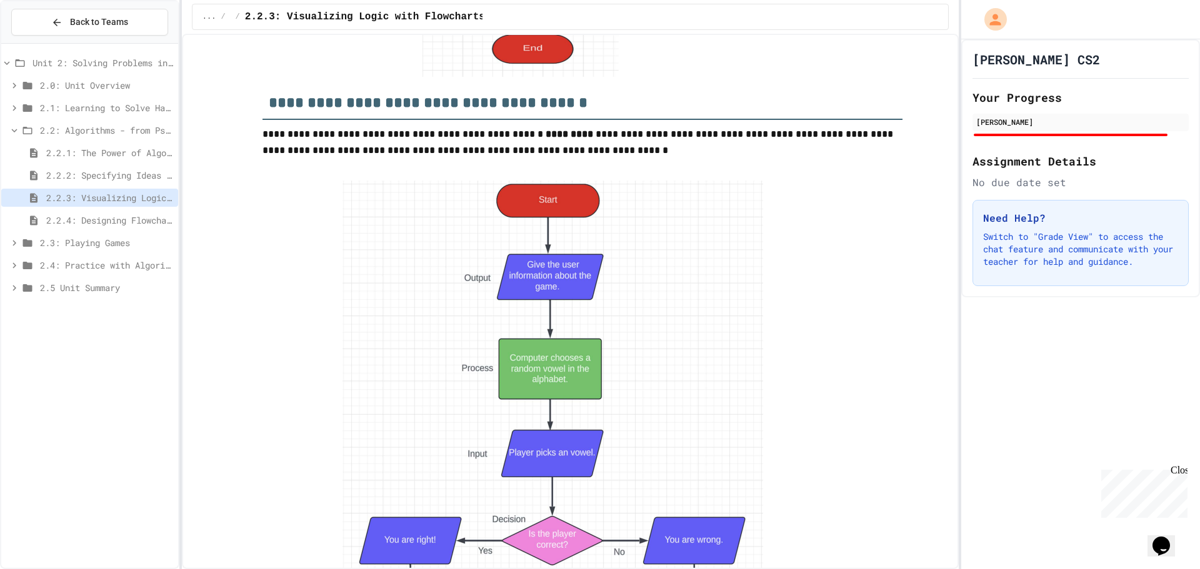
click at [94, 128] on span "2.2: Algorithms - from Pseudocode to Flowcharts" at bounding box center [106, 130] width 133 height 13
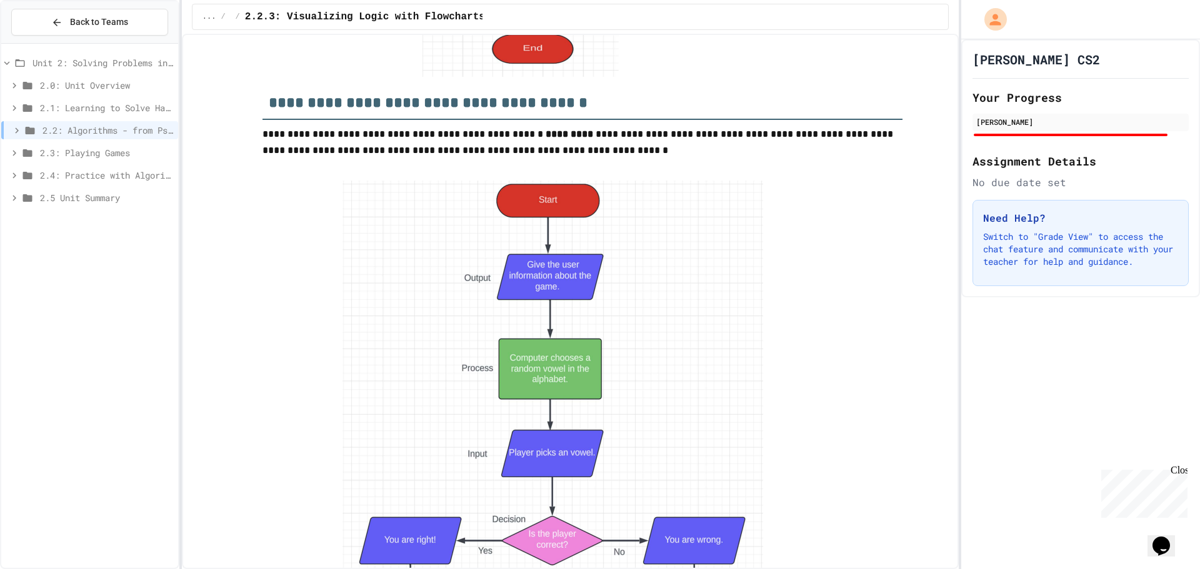
click at [96, 173] on span "2.4: Practice with Algorithms" at bounding box center [106, 175] width 133 height 13
click at [96, 194] on span "2.4.1: Algorithm Practice Exercises" at bounding box center [109, 197] width 127 height 13
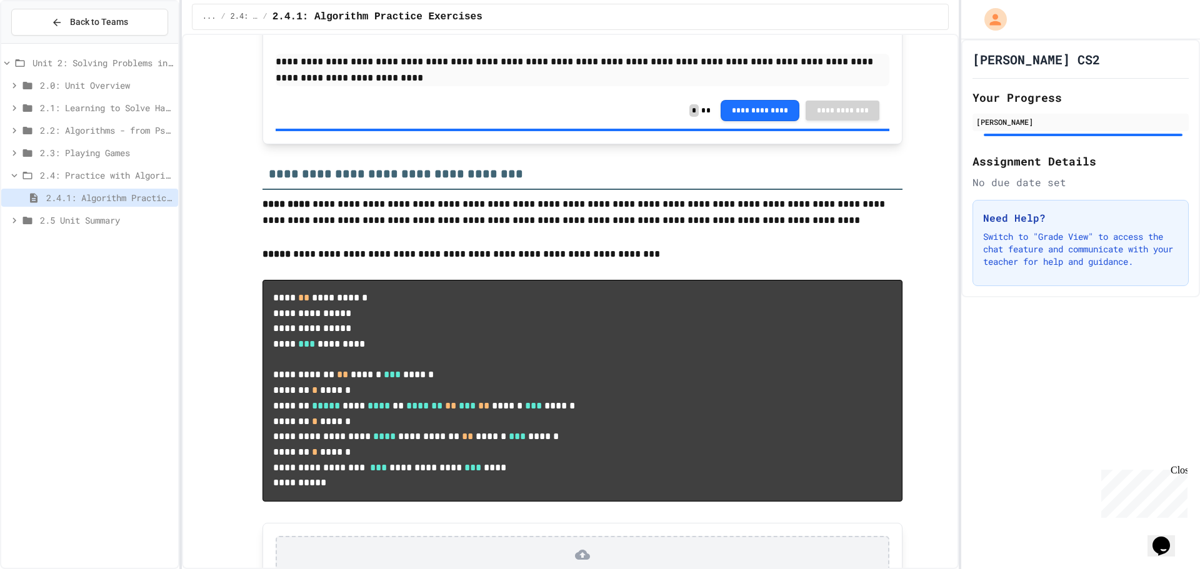
scroll to position [500, 0]
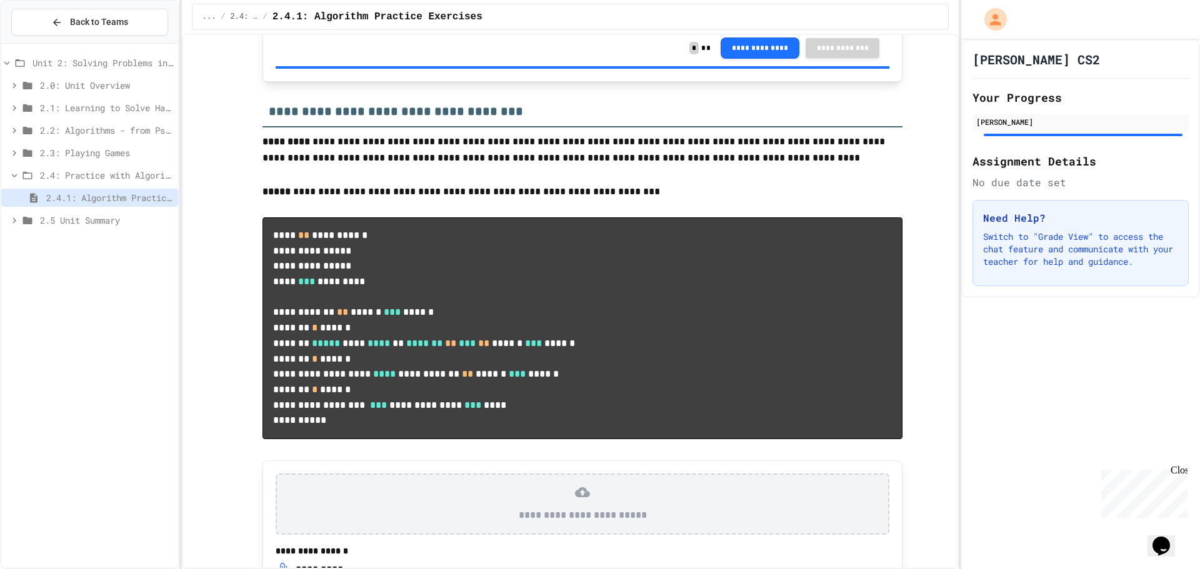
click at [130, 124] on span "2.2: Algorithms - from Pseudocode to Flowcharts" at bounding box center [106, 130] width 133 height 13
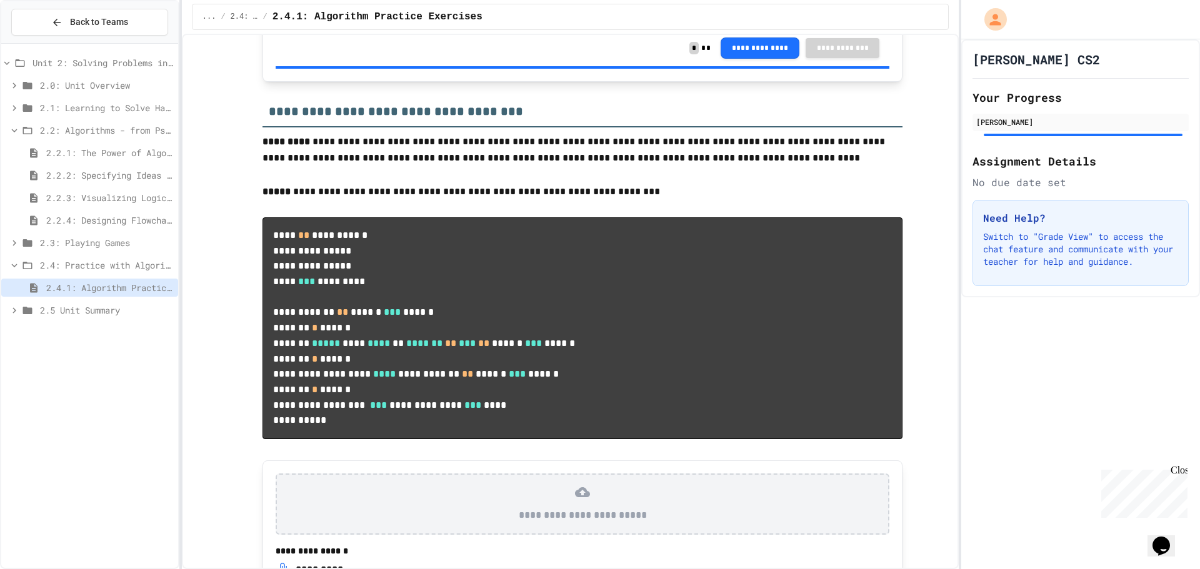
click at [114, 147] on span "2.2.1: The Power of Algorithms" at bounding box center [109, 152] width 127 height 13
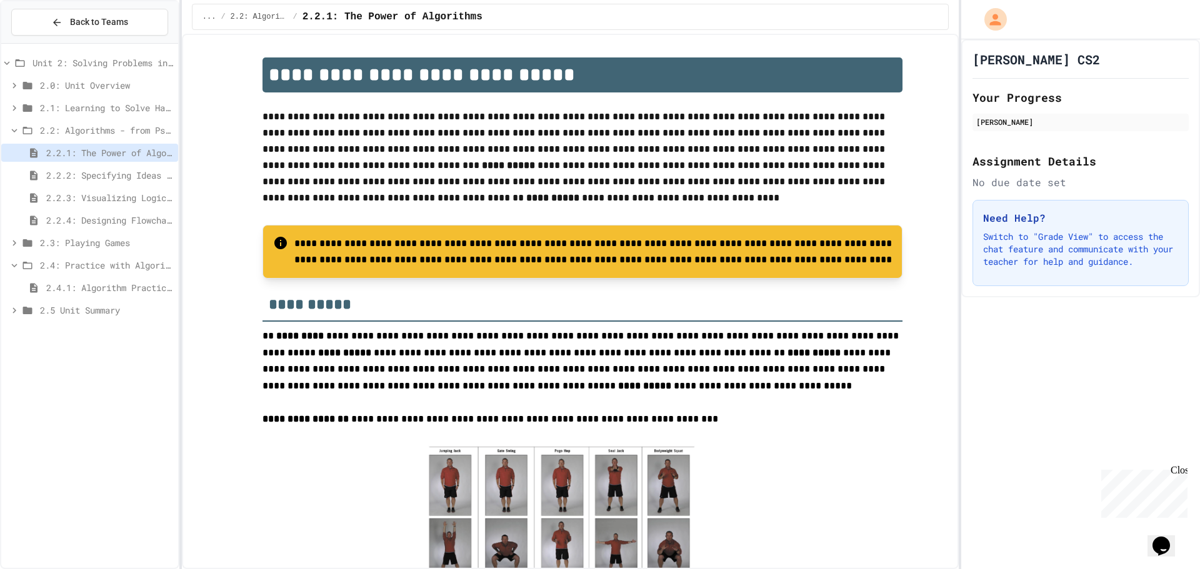
click at [89, 234] on div "2.3: Playing Games" at bounding box center [89, 243] width 177 height 18
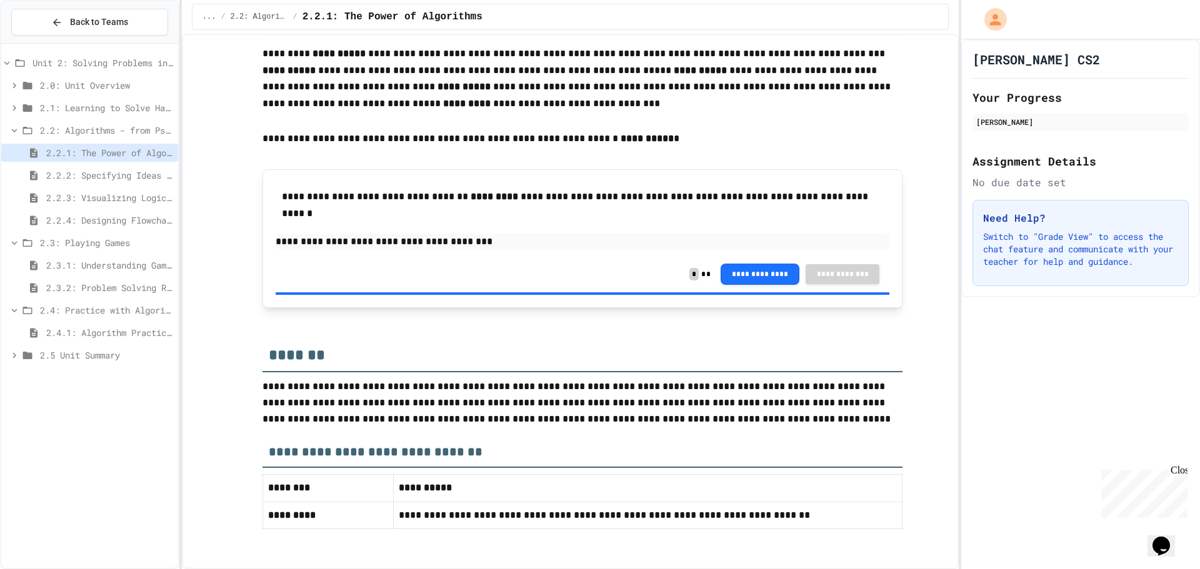
scroll to position [2378, 0]
click at [51, 126] on span "2.2: Algorithms - from Pseudocode to Flowcharts" at bounding box center [106, 130] width 133 height 13
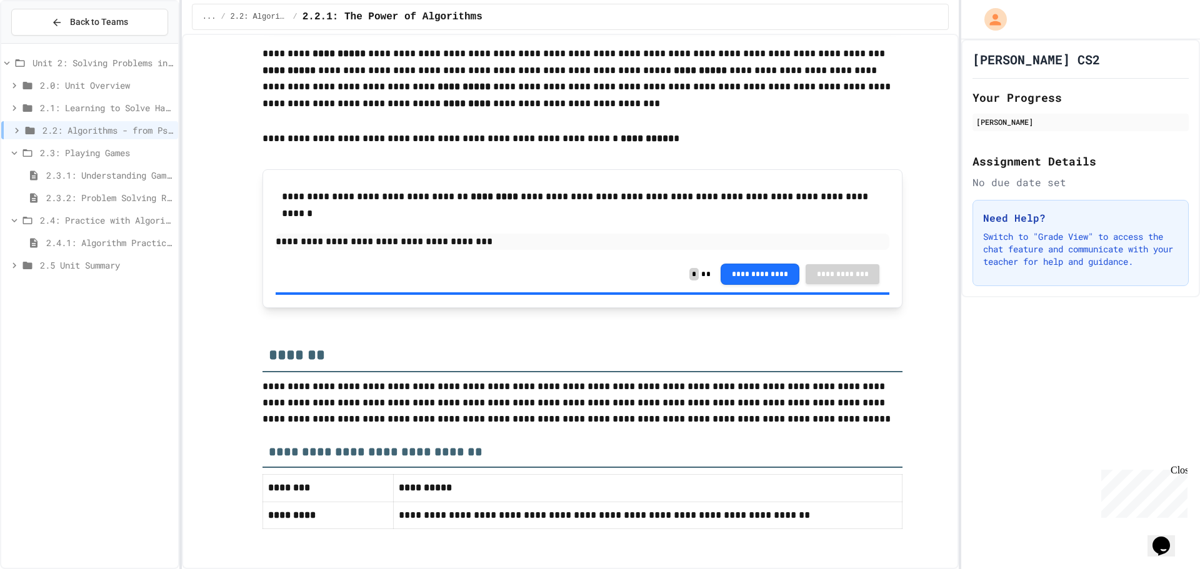
click at [71, 218] on span "2.4: Practice with Algorithms" at bounding box center [106, 220] width 133 height 13
click at [65, 150] on span "2.3: Playing Games" at bounding box center [106, 152] width 133 height 13
click at [82, 194] on span "2.5 Unit Summary" at bounding box center [106, 197] width 133 height 13
click at [89, 214] on span "2.5.1 Unit Summary" at bounding box center [109, 220] width 127 height 13
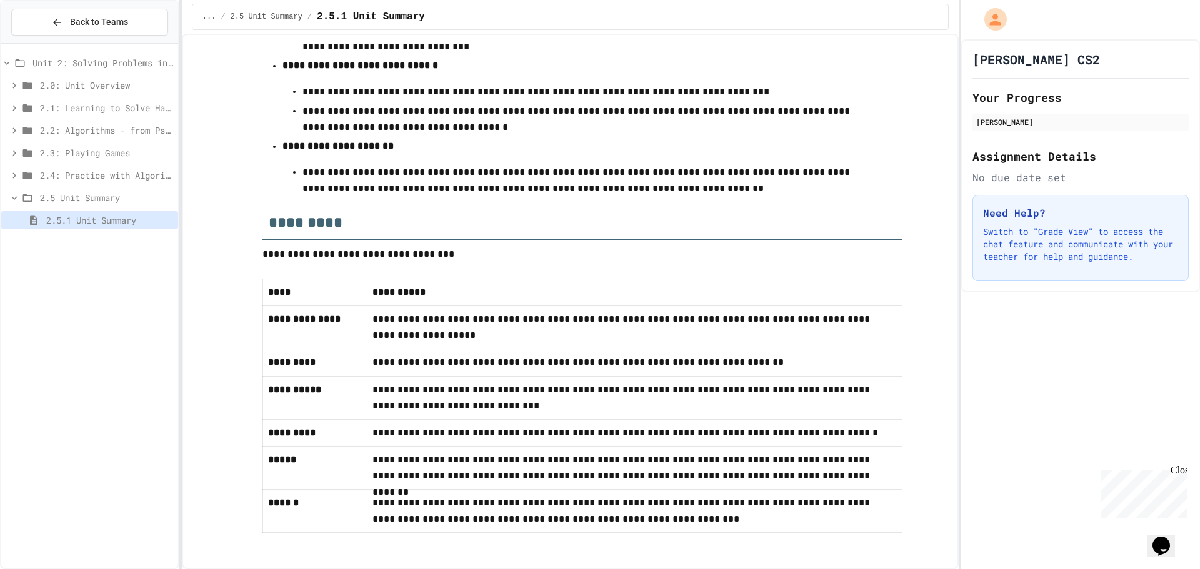
scroll to position [544, 0]
